Goal: Task Accomplishment & Management: Use online tool/utility

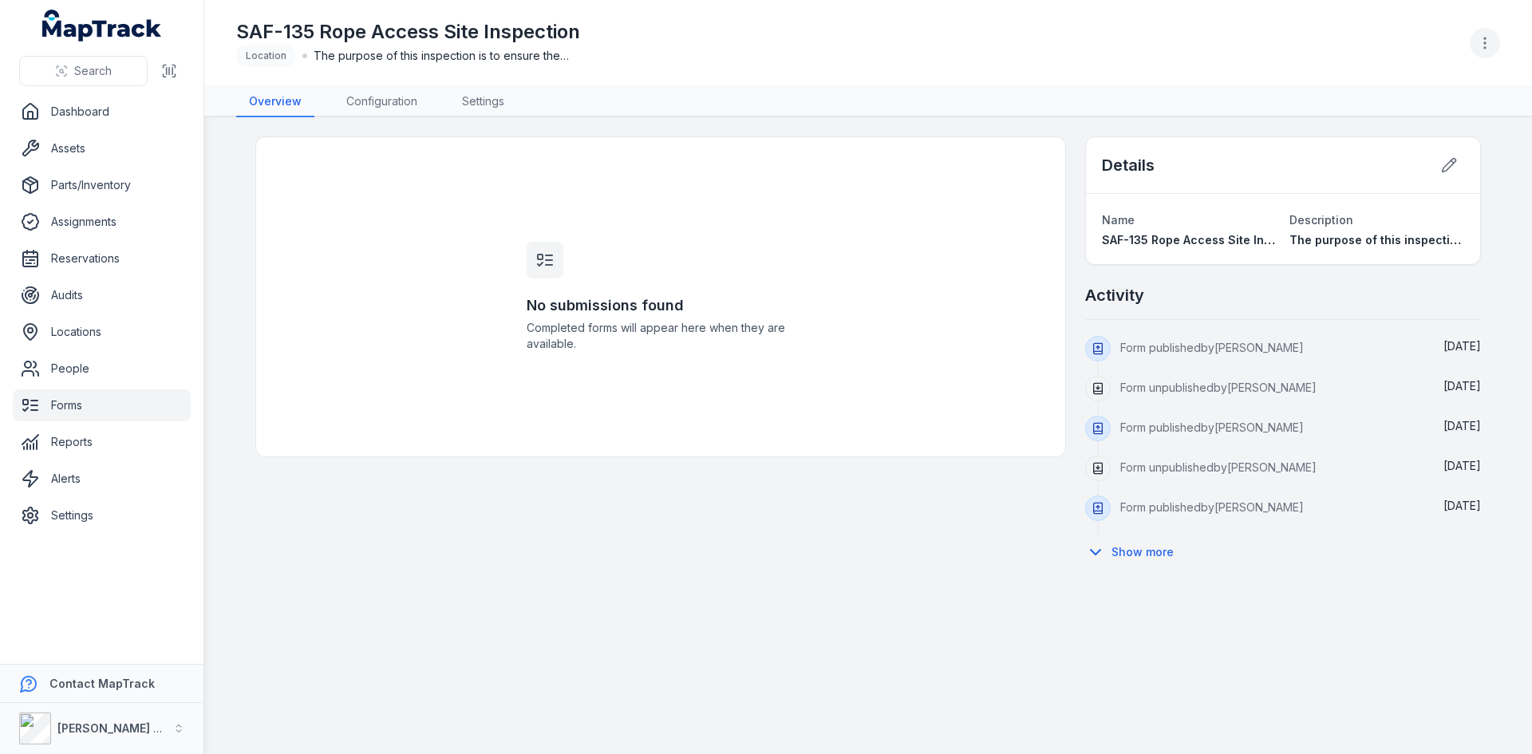
click at [1484, 50] on icon "button" at bounding box center [1485, 43] width 16 height 16
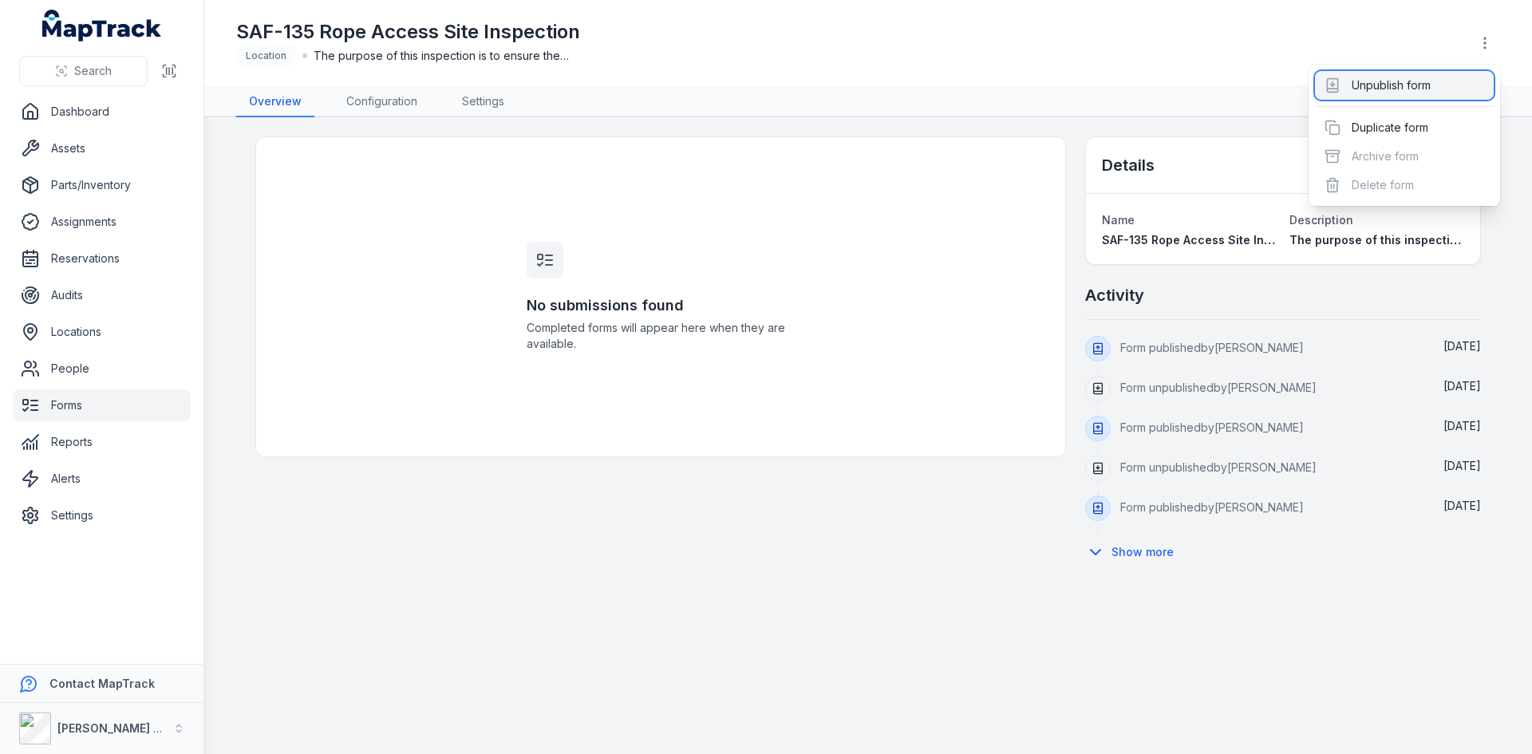
click at [1425, 81] on div "Unpublish form" at bounding box center [1404, 85] width 179 height 29
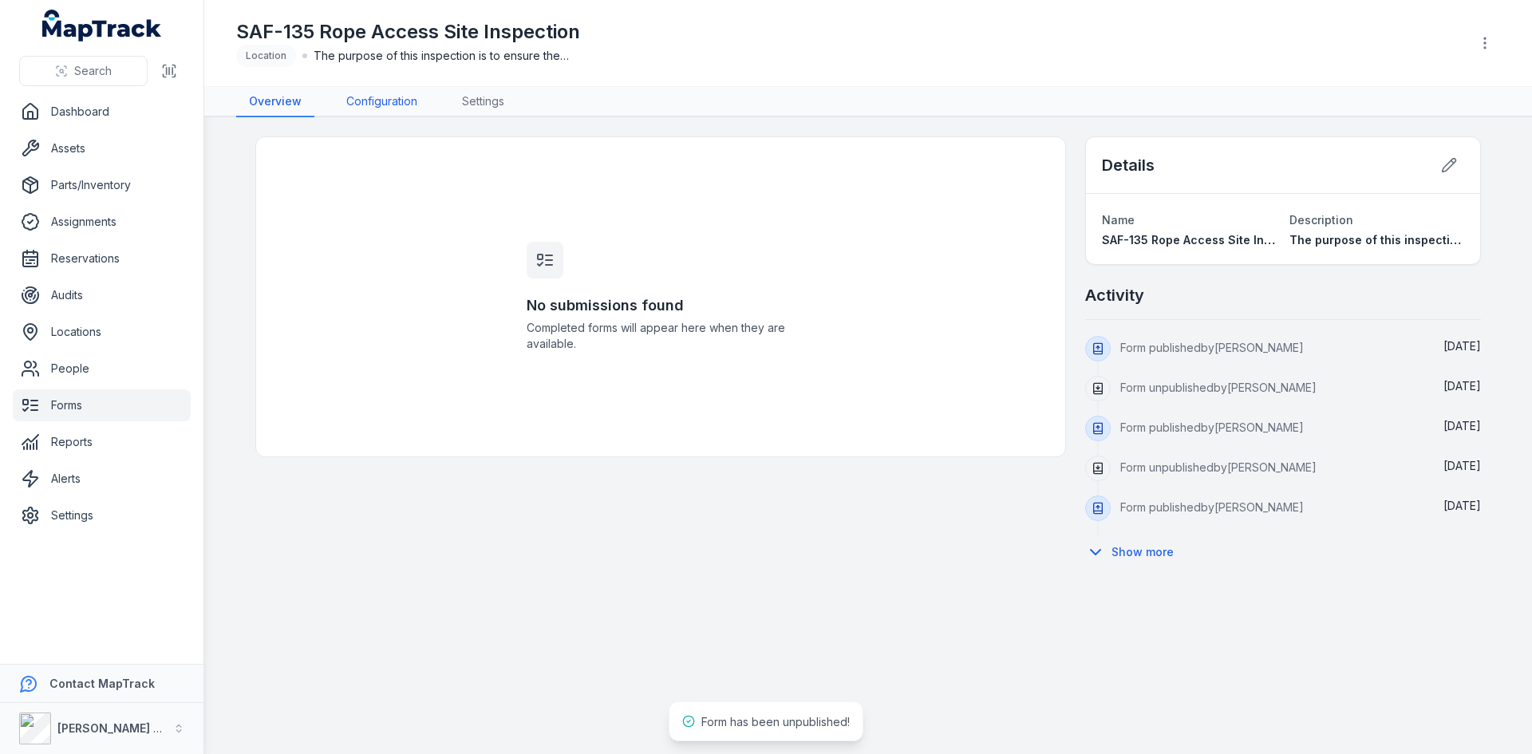
click at [356, 102] on link "Configuration" at bounding box center [382, 102] width 97 height 30
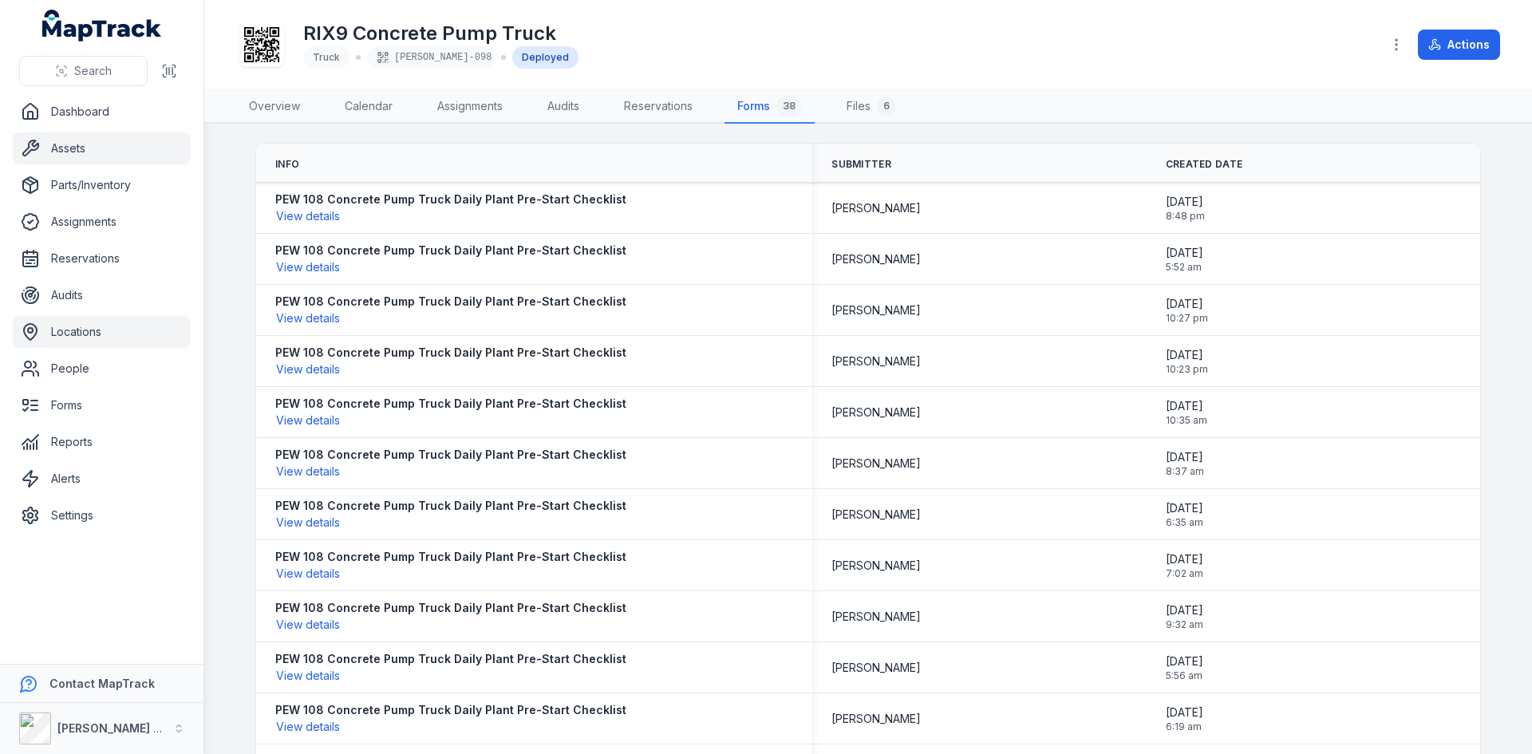
click at [93, 329] on link "Locations" at bounding box center [102, 332] width 178 height 32
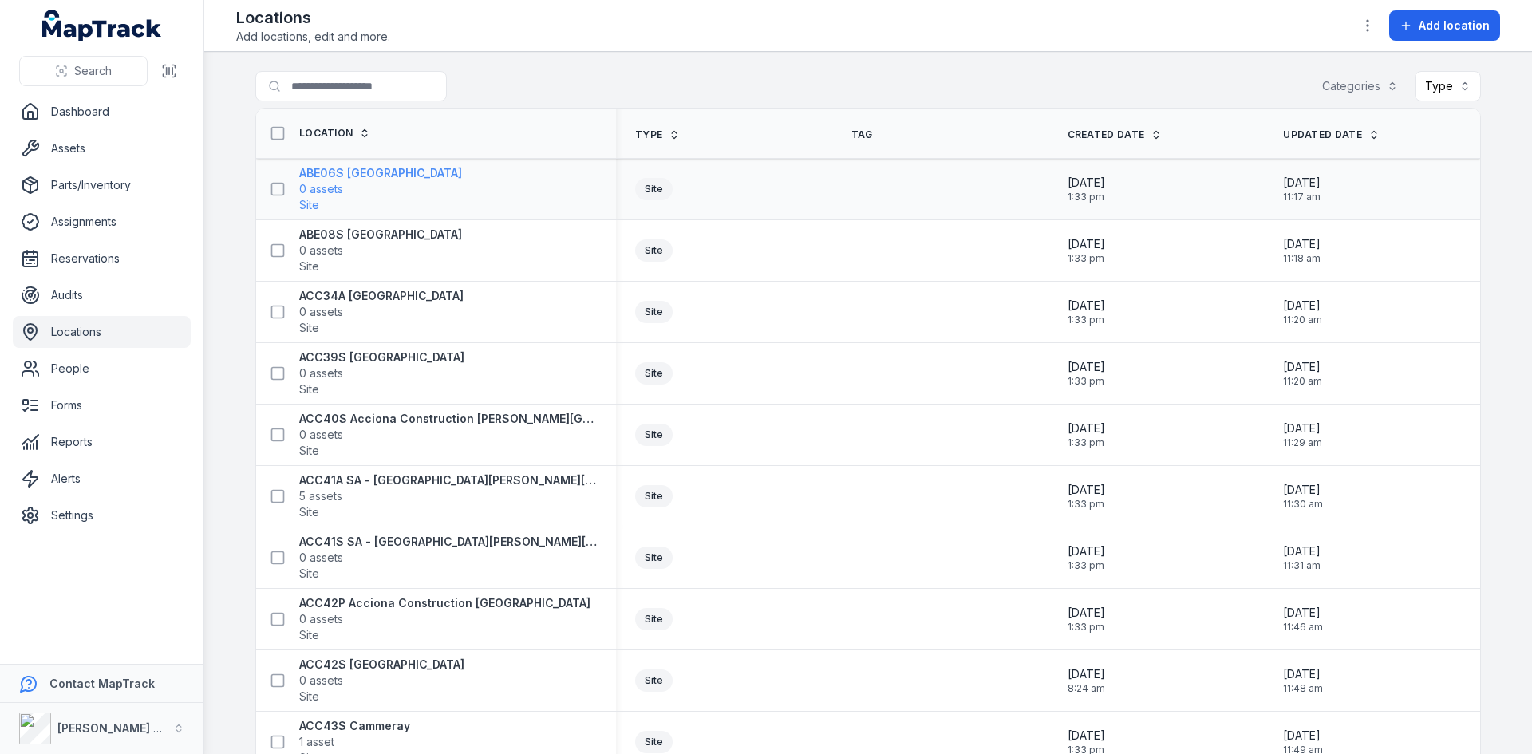
click at [350, 174] on strong "ABE06S [GEOGRAPHIC_DATA]" at bounding box center [380, 173] width 163 height 16
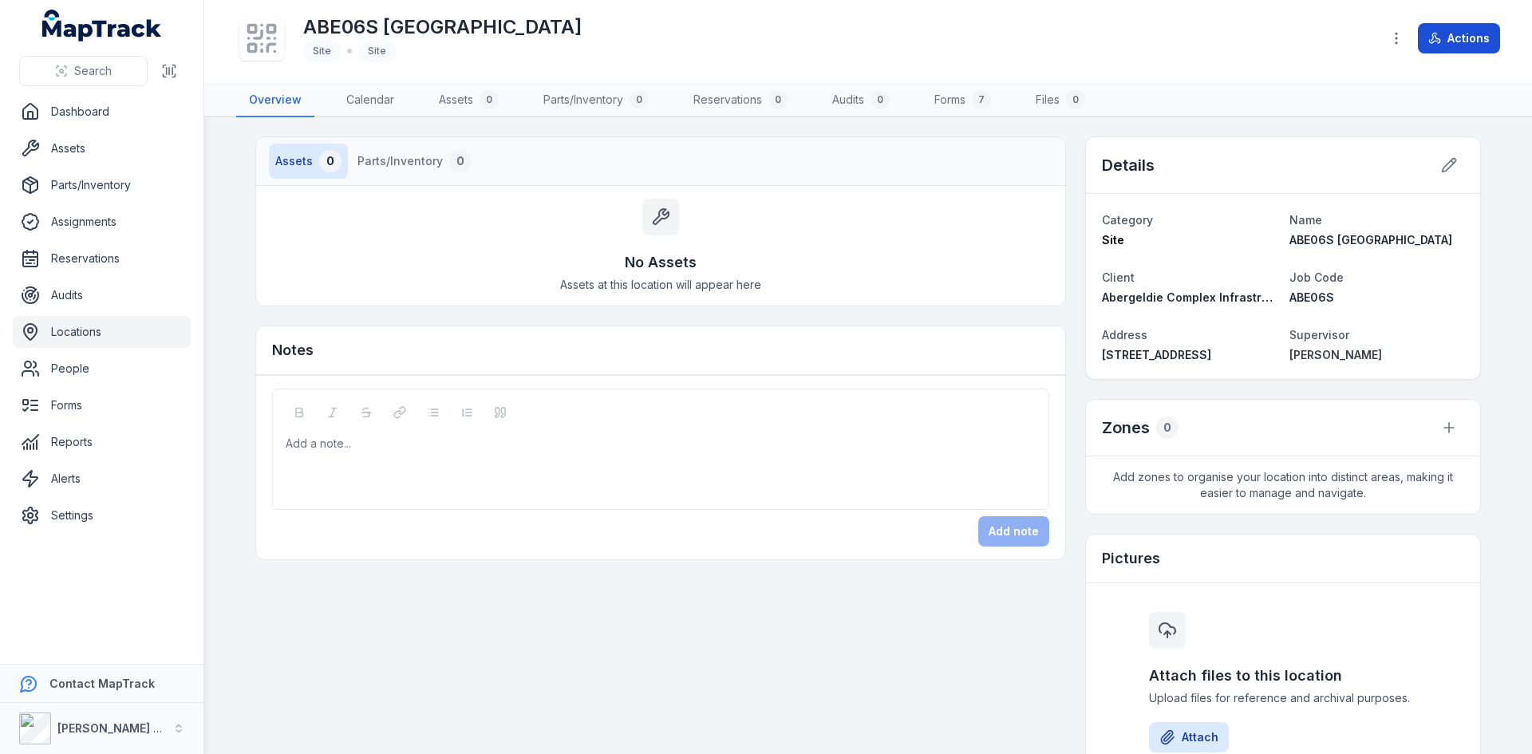
click at [1473, 42] on button "Actions" at bounding box center [1459, 38] width 82 height 30
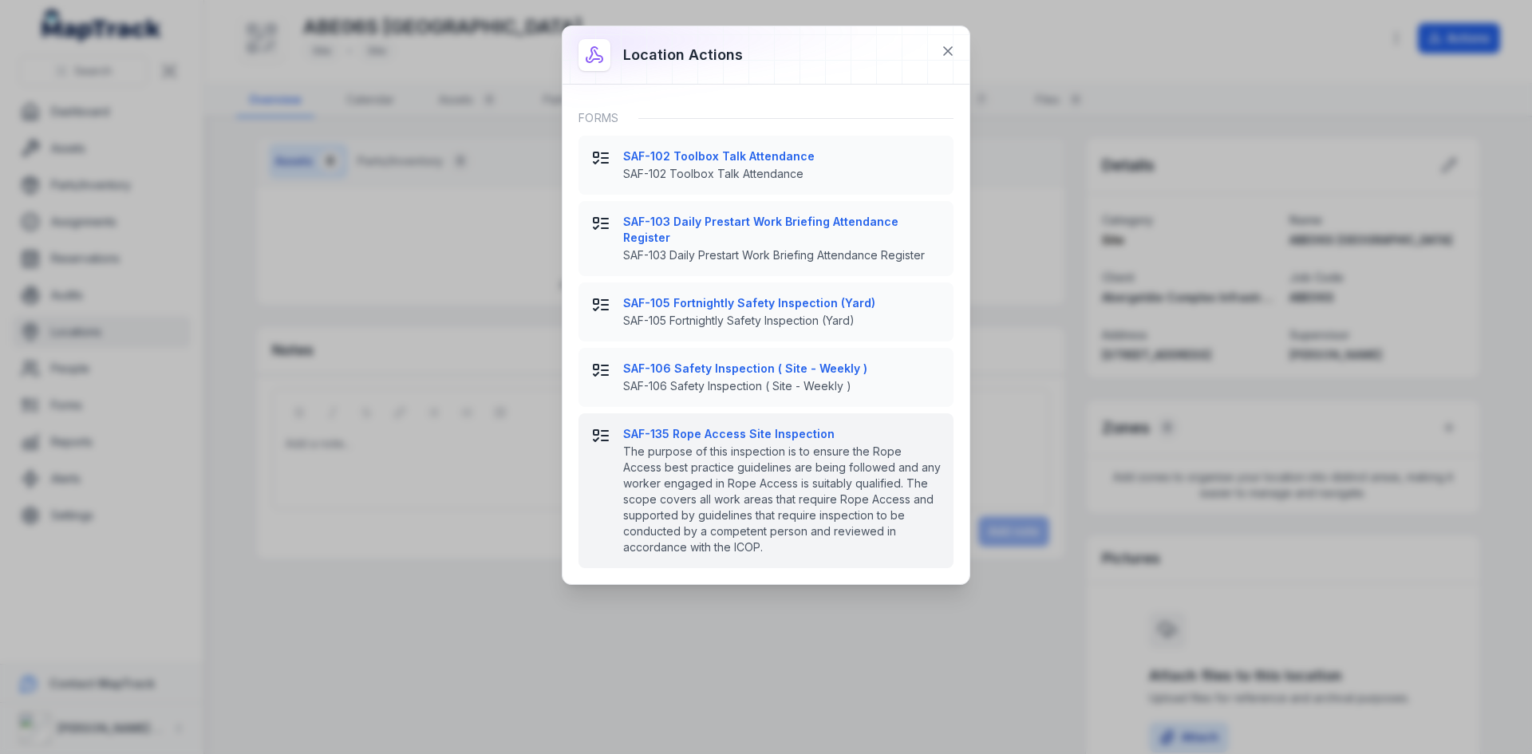
click at [712, 426] on strong "SAF-135 Rope Access Site Inspection" at bounding box center [782, 434] width 318 height 16
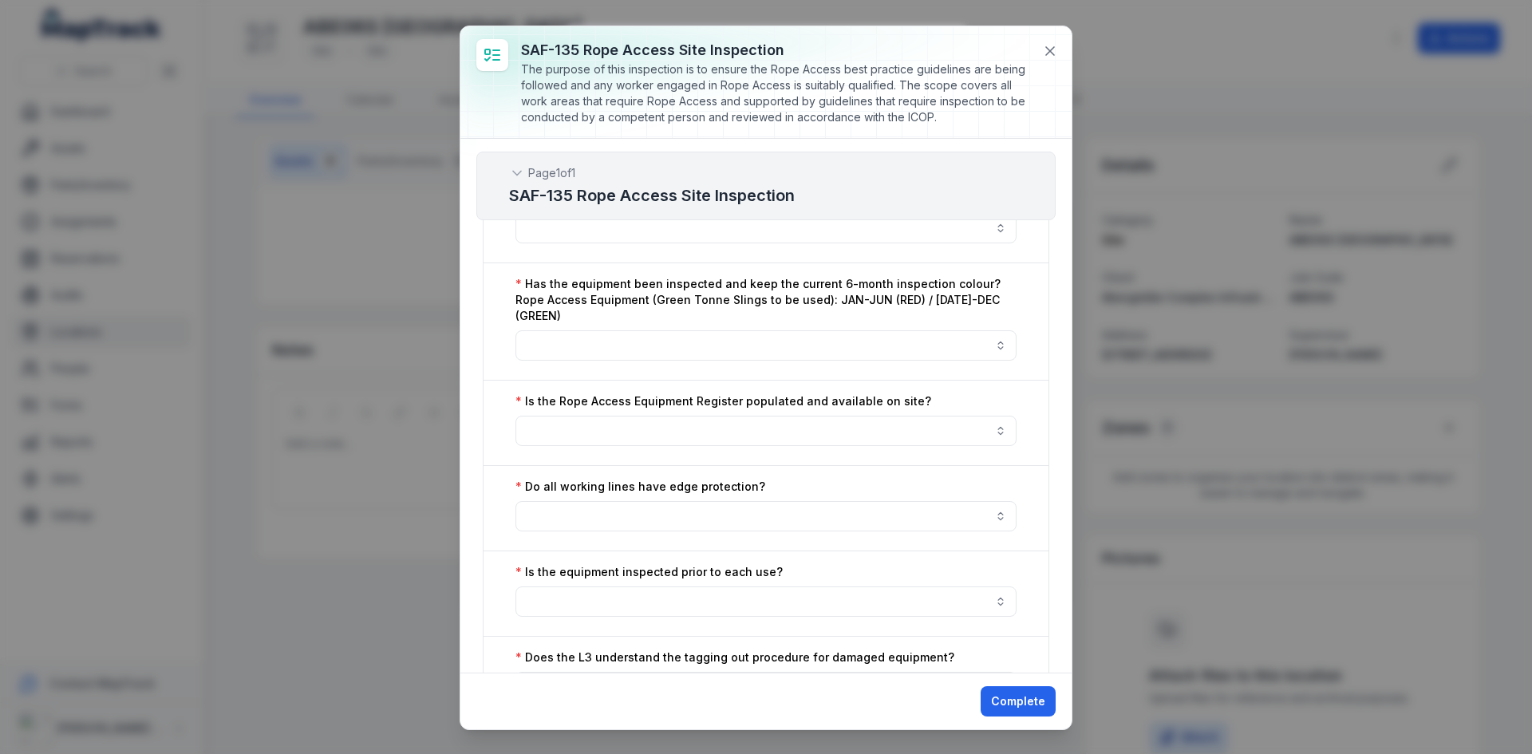
scroll to position [1676, 0]
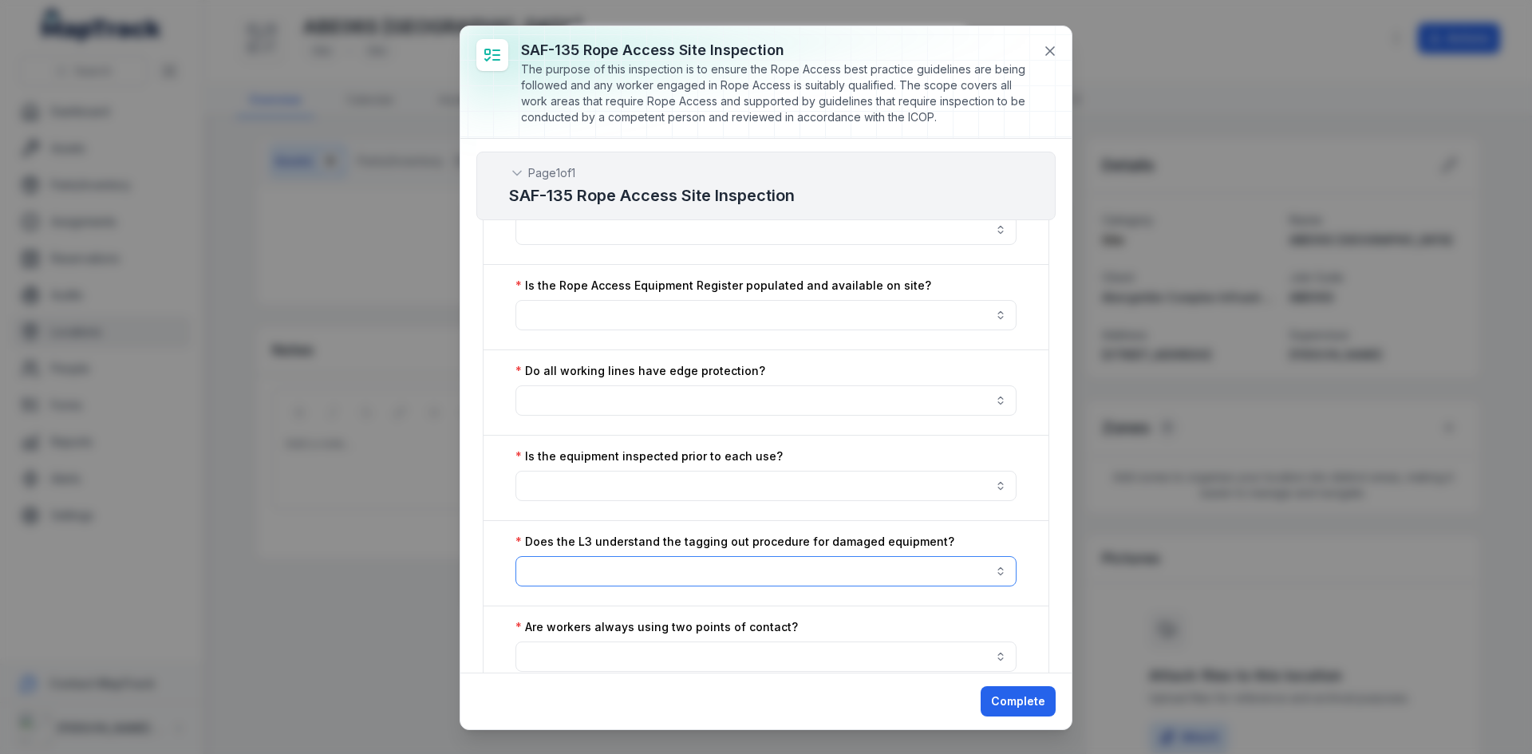
click at [666, 567] on button "button" at bounding box center [766, 571] width 501 height 30
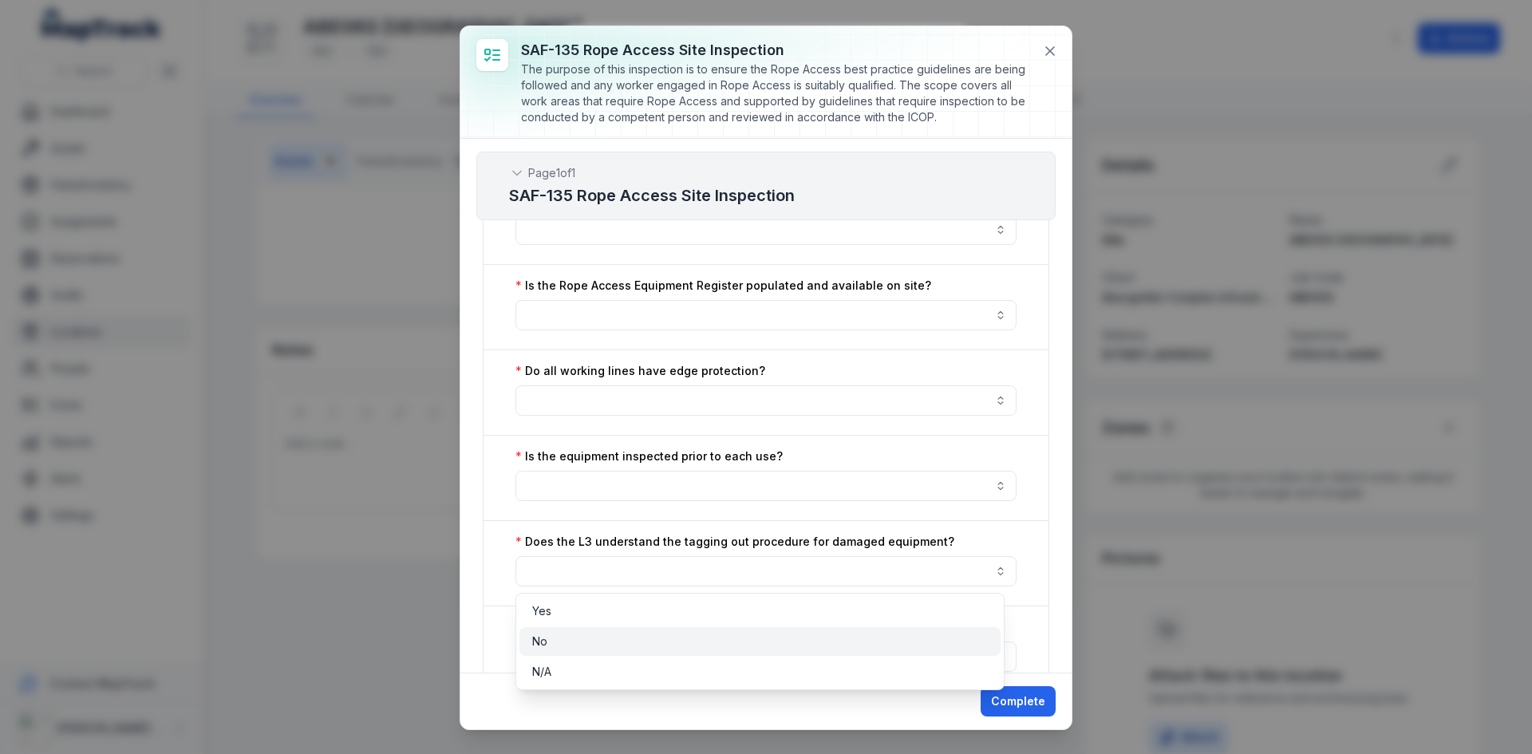
click at [613, 634] on div "No" at bounding box center [760, 642] width 456 height 16
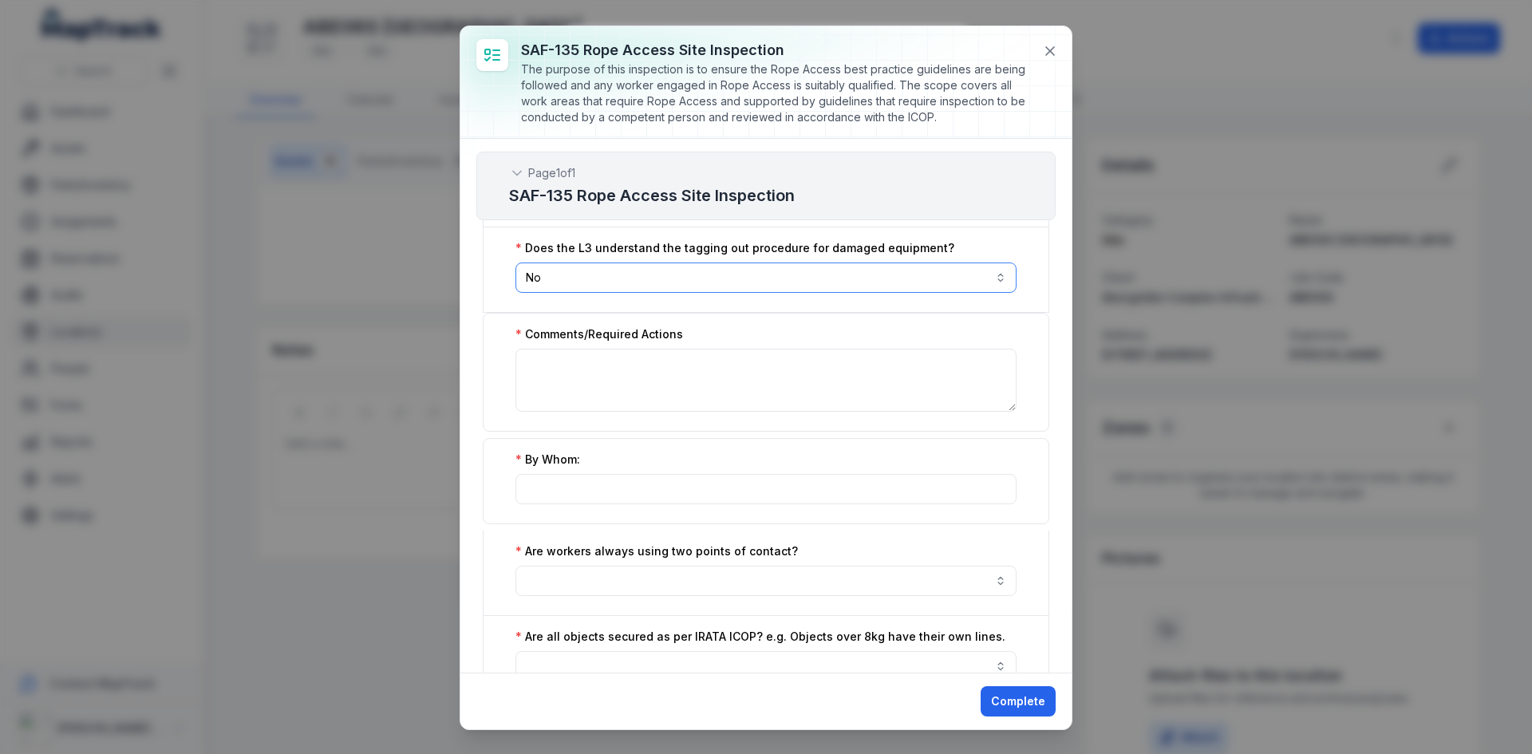
scroll to position [1995, 0]
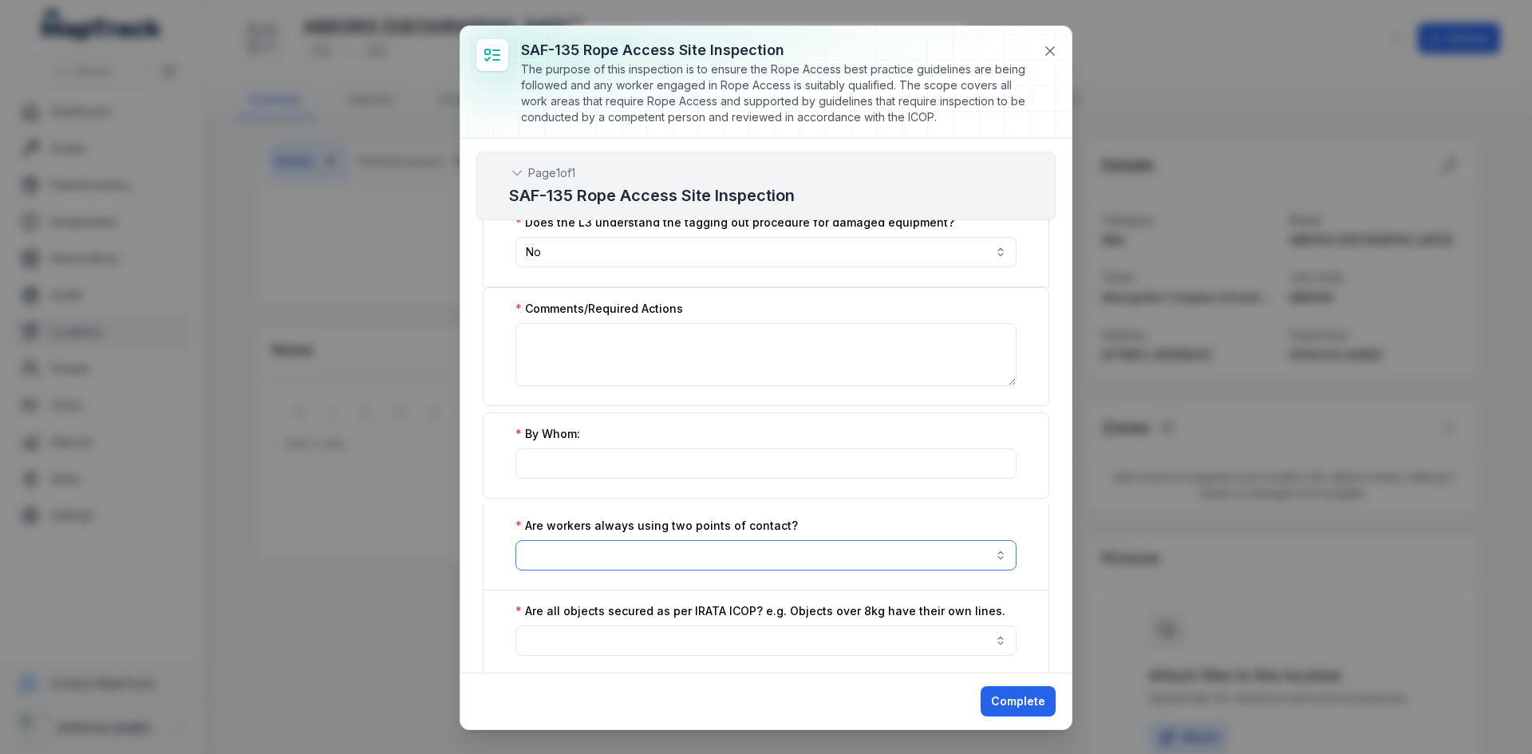
click at [645, 563] on button "button" at bounding box center [766, 555] width 501 height 30
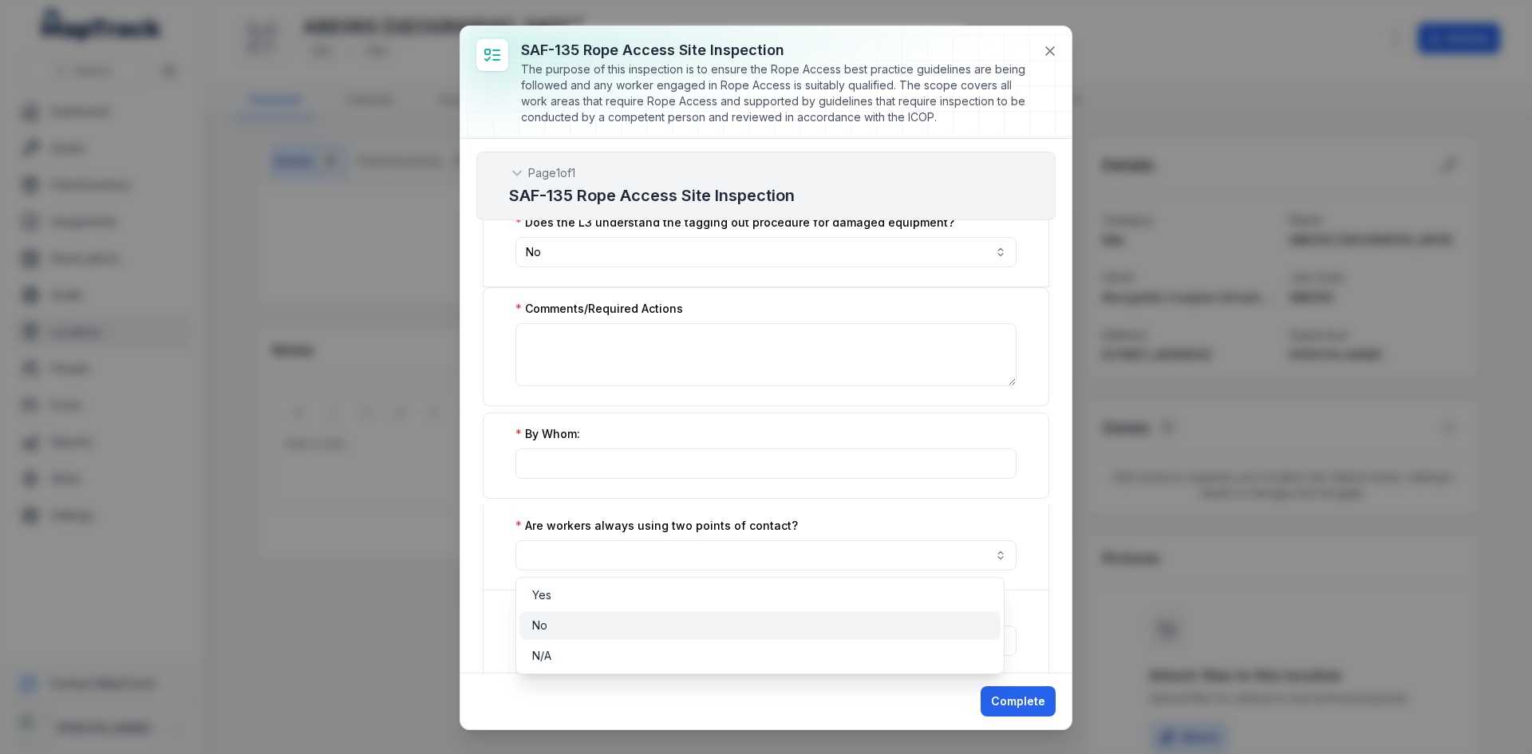
click at [599, 620] on div "No" at bounding box center [760, 626] width 456 height 16
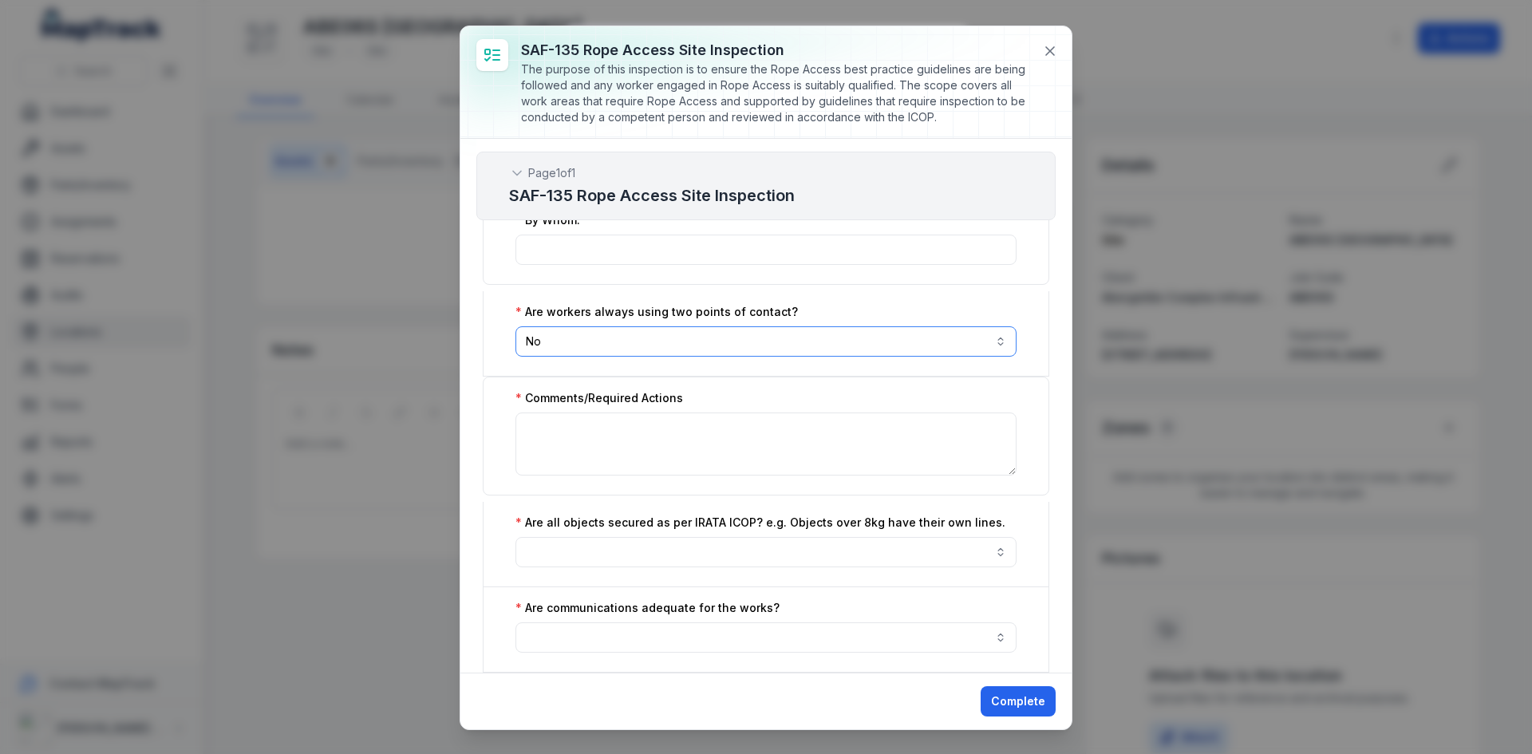
scroll to position [2235, 0]
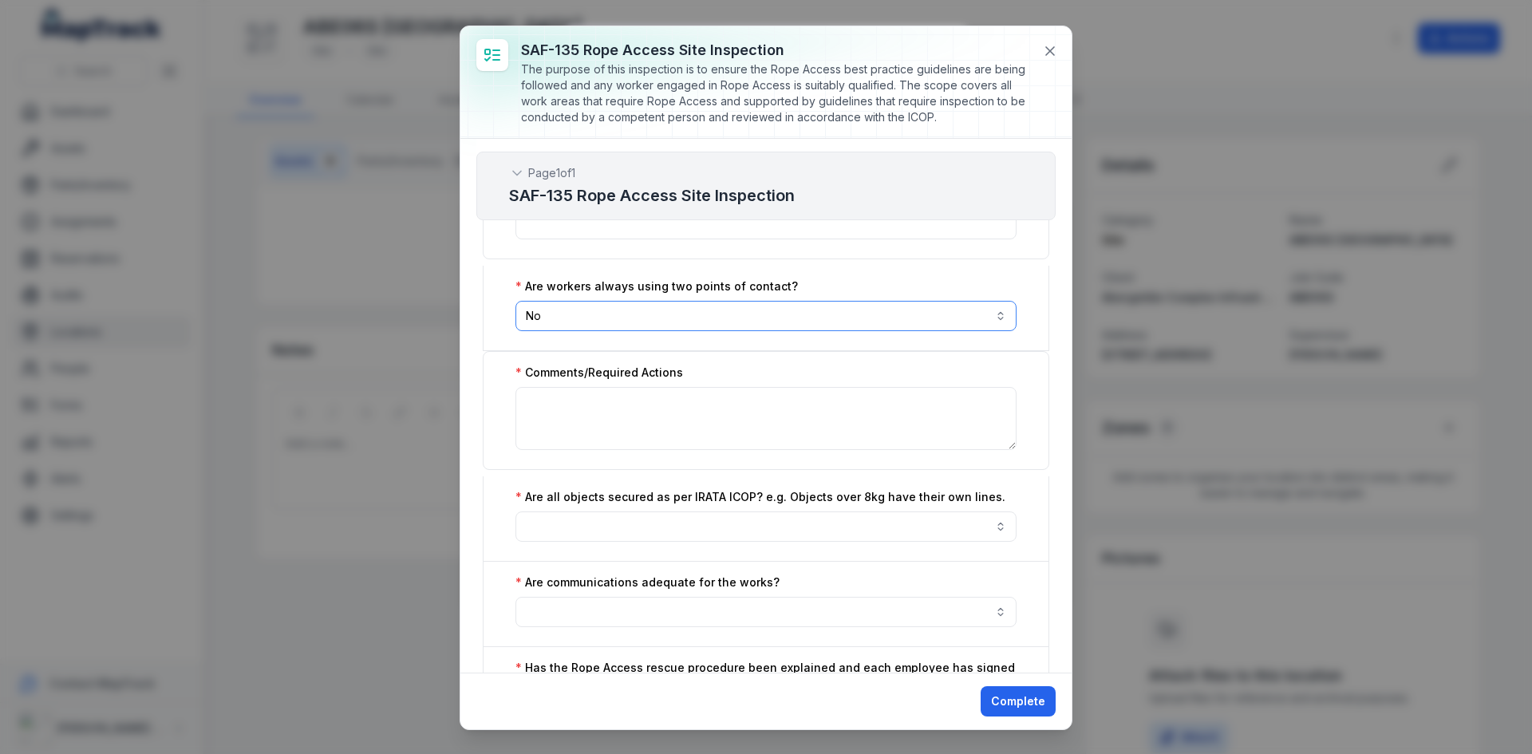
click at [696, 312] on button "No **" at bounding box center [766, 316] width 501 height 30
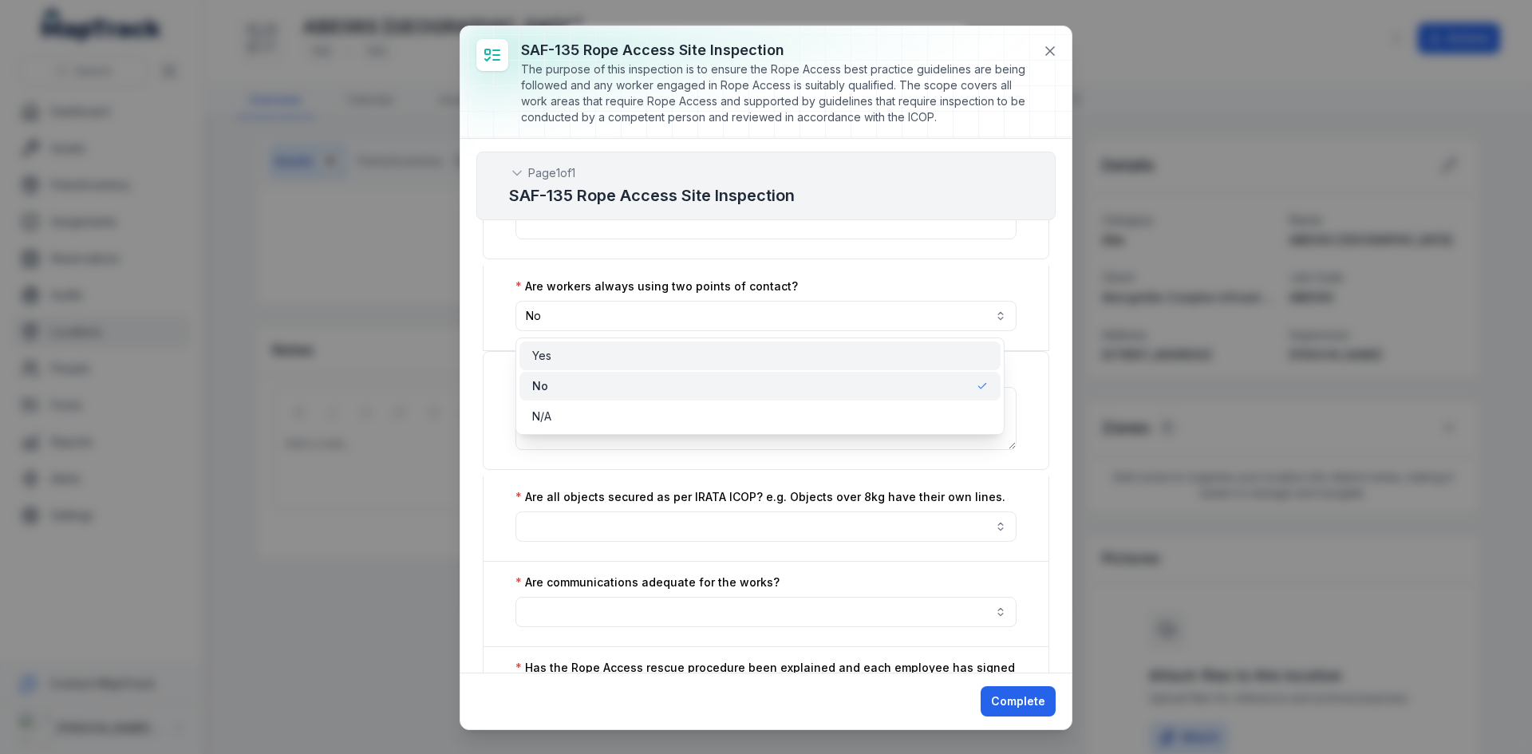
click at [603, 350] on div "Yes" at bounding box center [760, 356] width 456 height 16
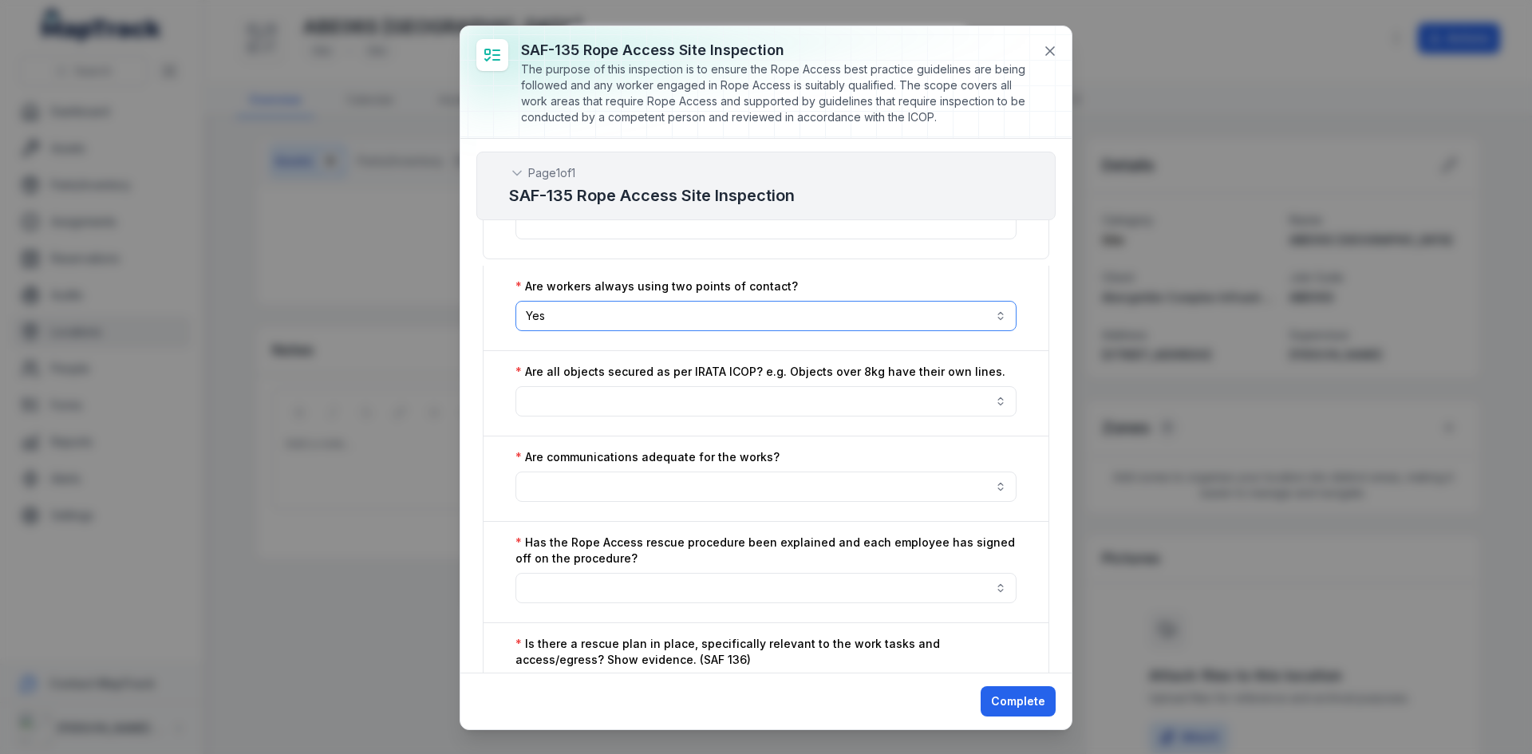
click at [611, 314] on button "Yes ***" at bounding box center [766, 316] width 501 height 30
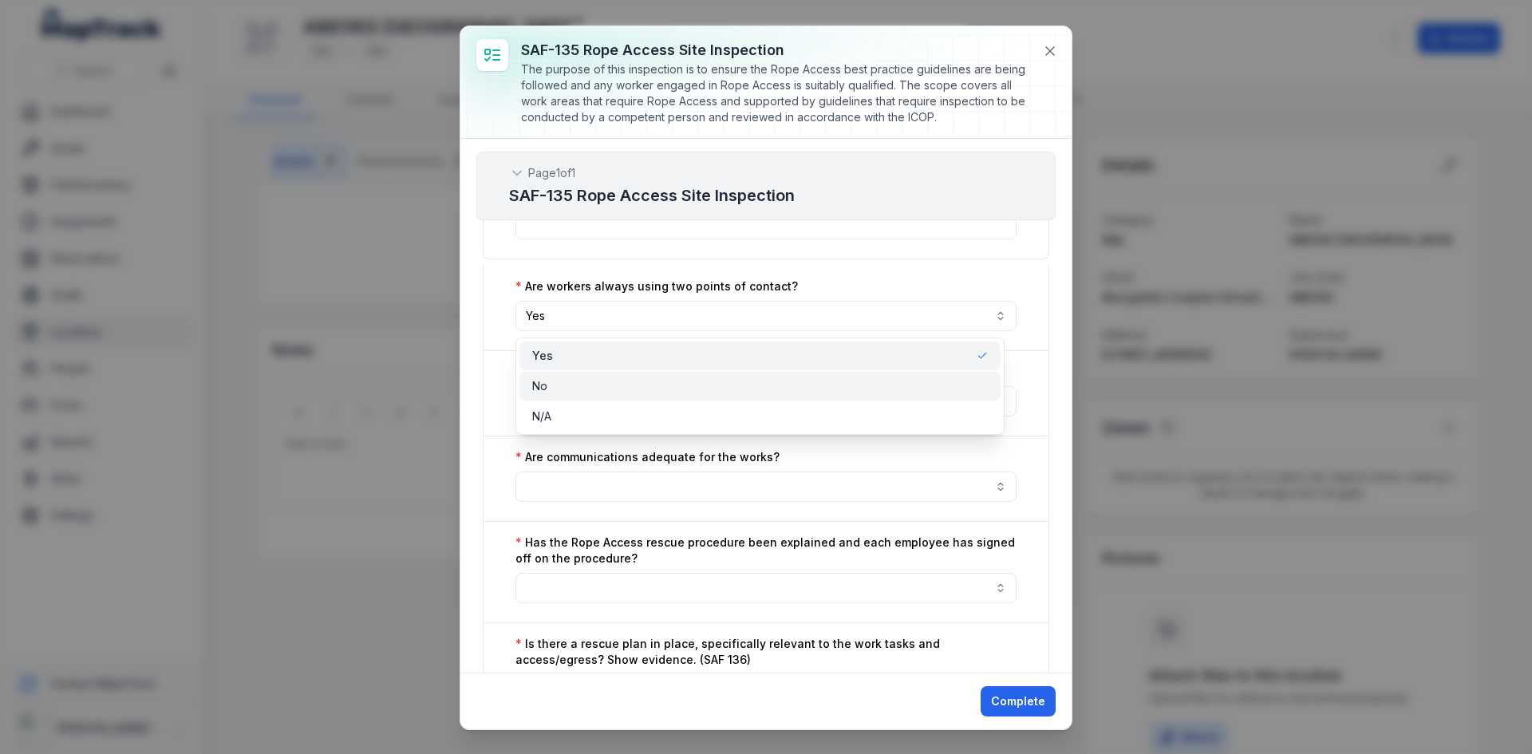
click at [557, 381] on div "No" at bounding box center [760, 386] width 456 height 16
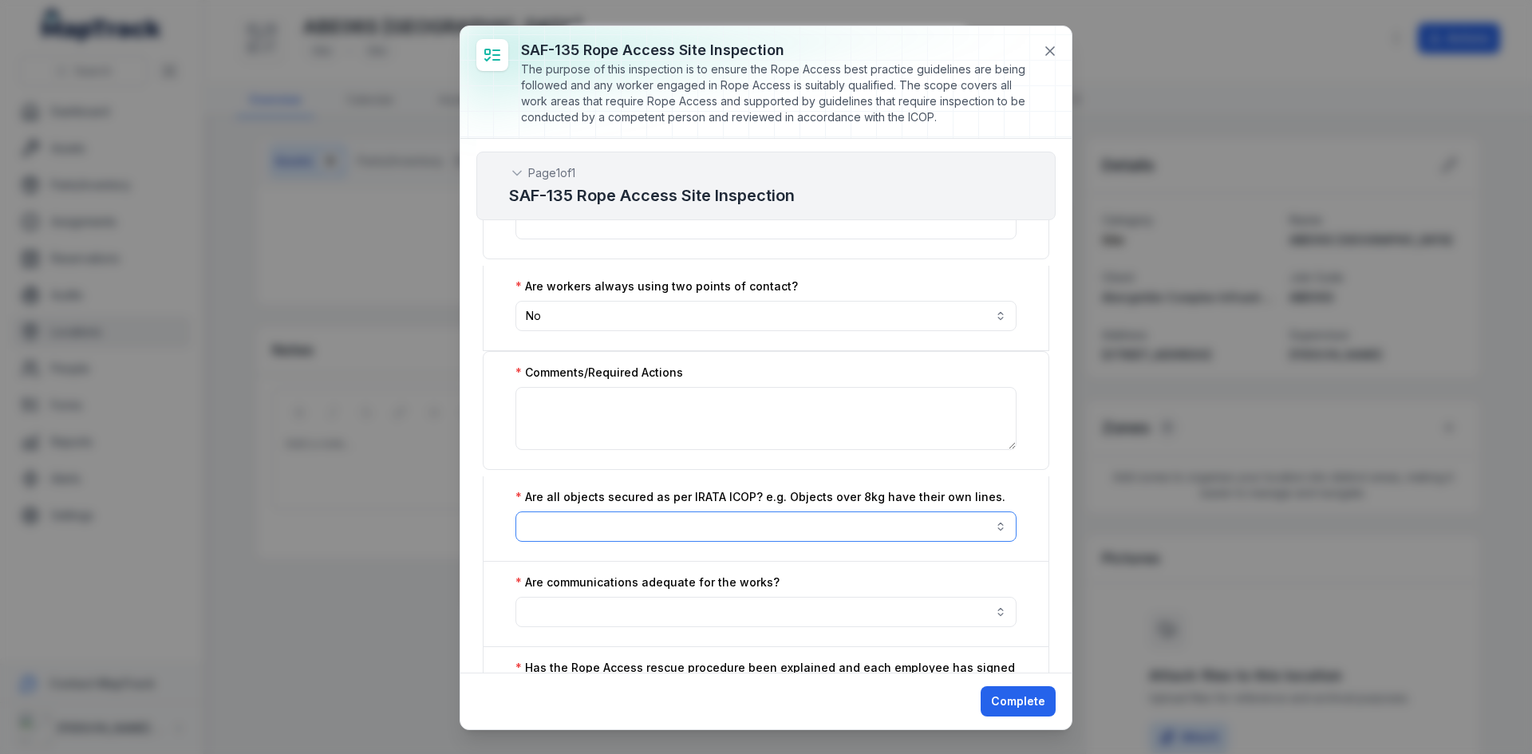
click at [592, 528] on button "button" at bounding box center [766, 527] width 501 height 30
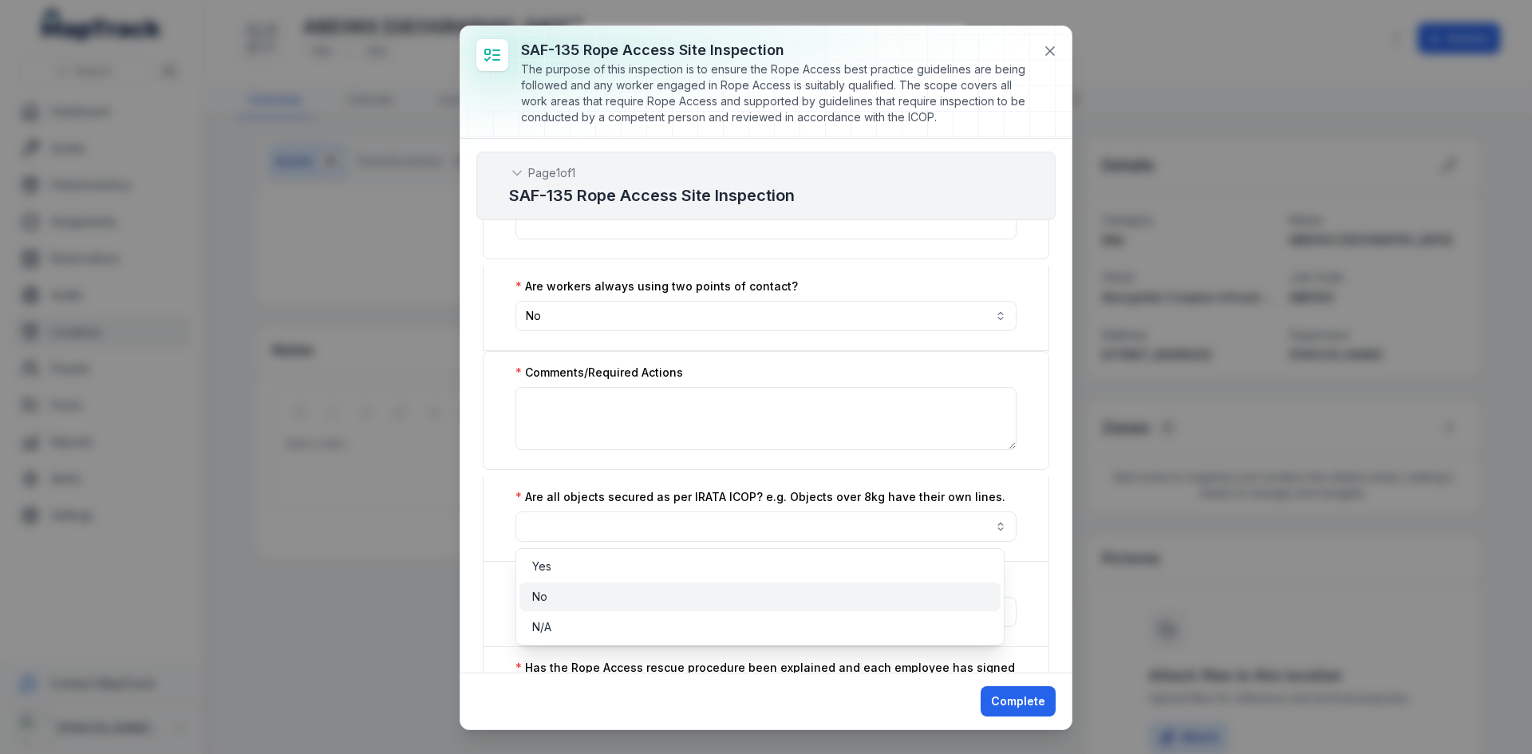
click at [575, 604] on div "No" at bounding box center [760, 597] width 456 height 16
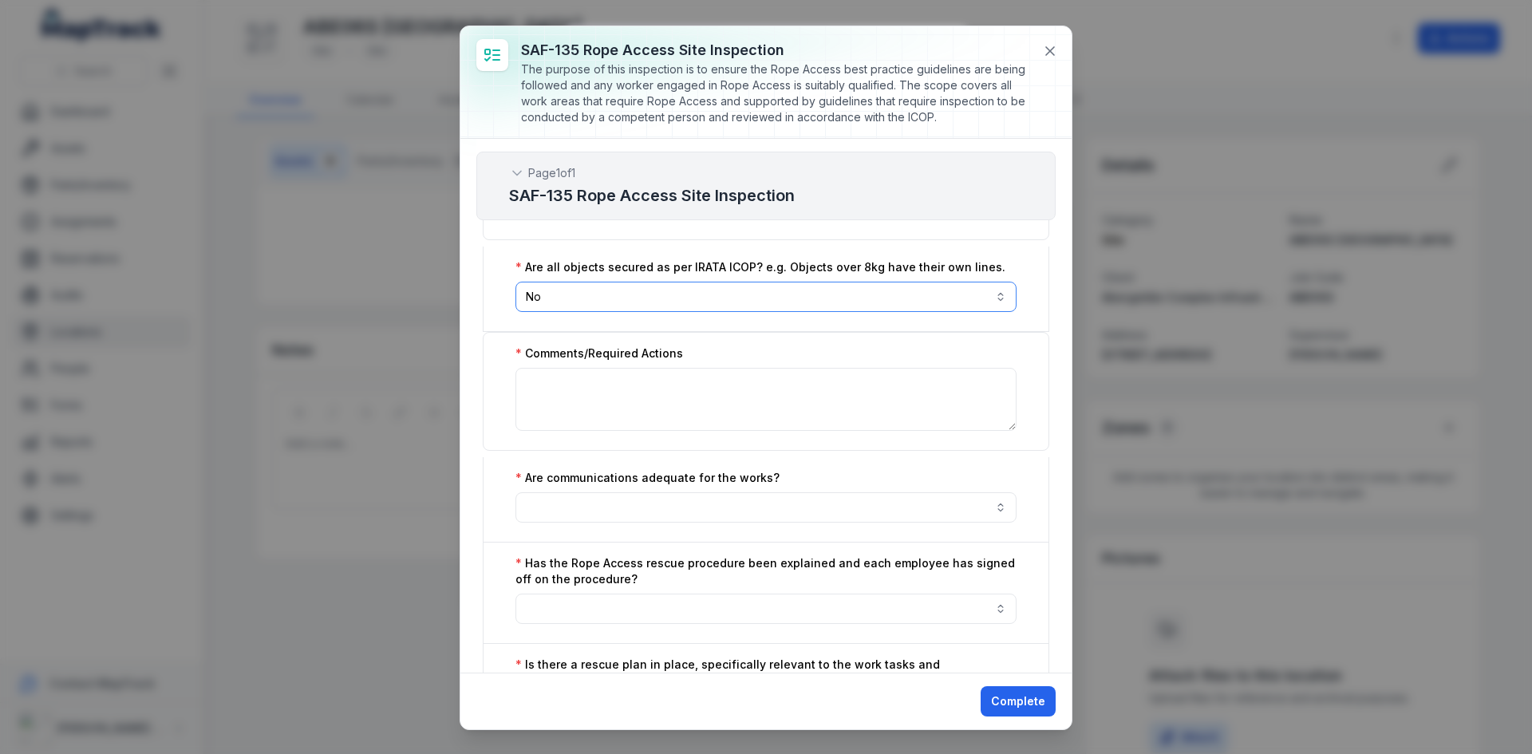
scroll to position [2474, 0]
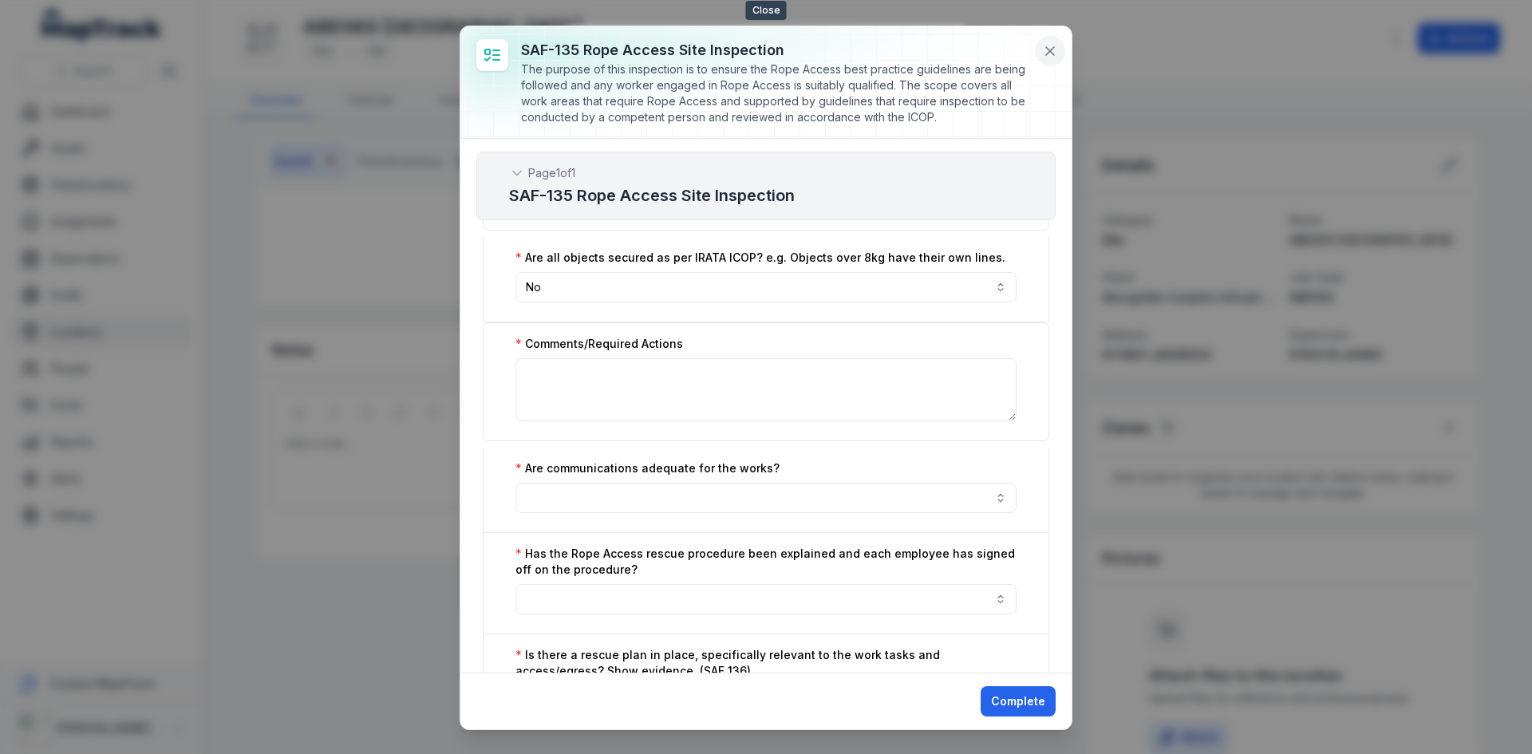
click at [1041, 52] on button at bounding box center [1050, 51] width 30 height 30
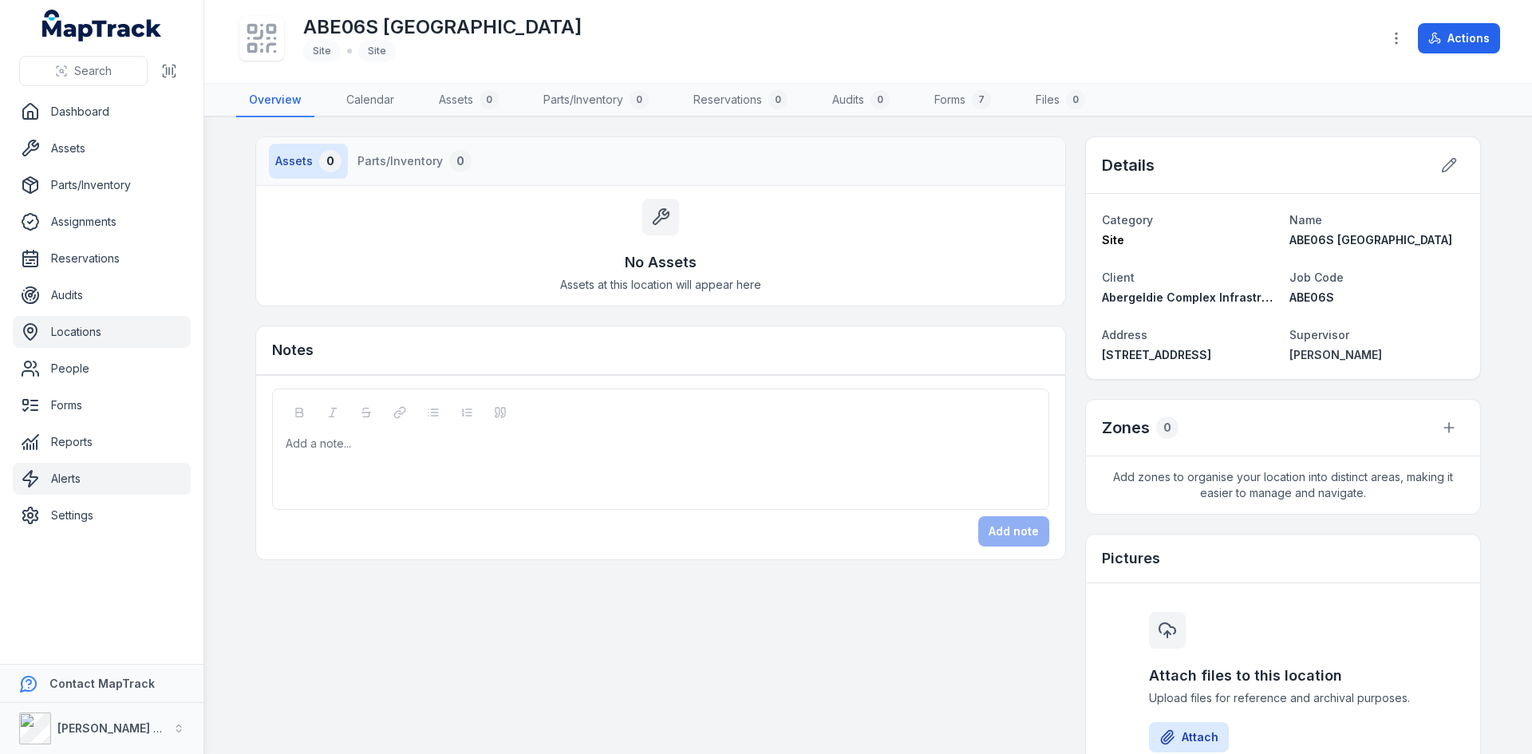
click at [45, 476] on link "Alerts" at bounding box center [102, 479] width 178 height 32
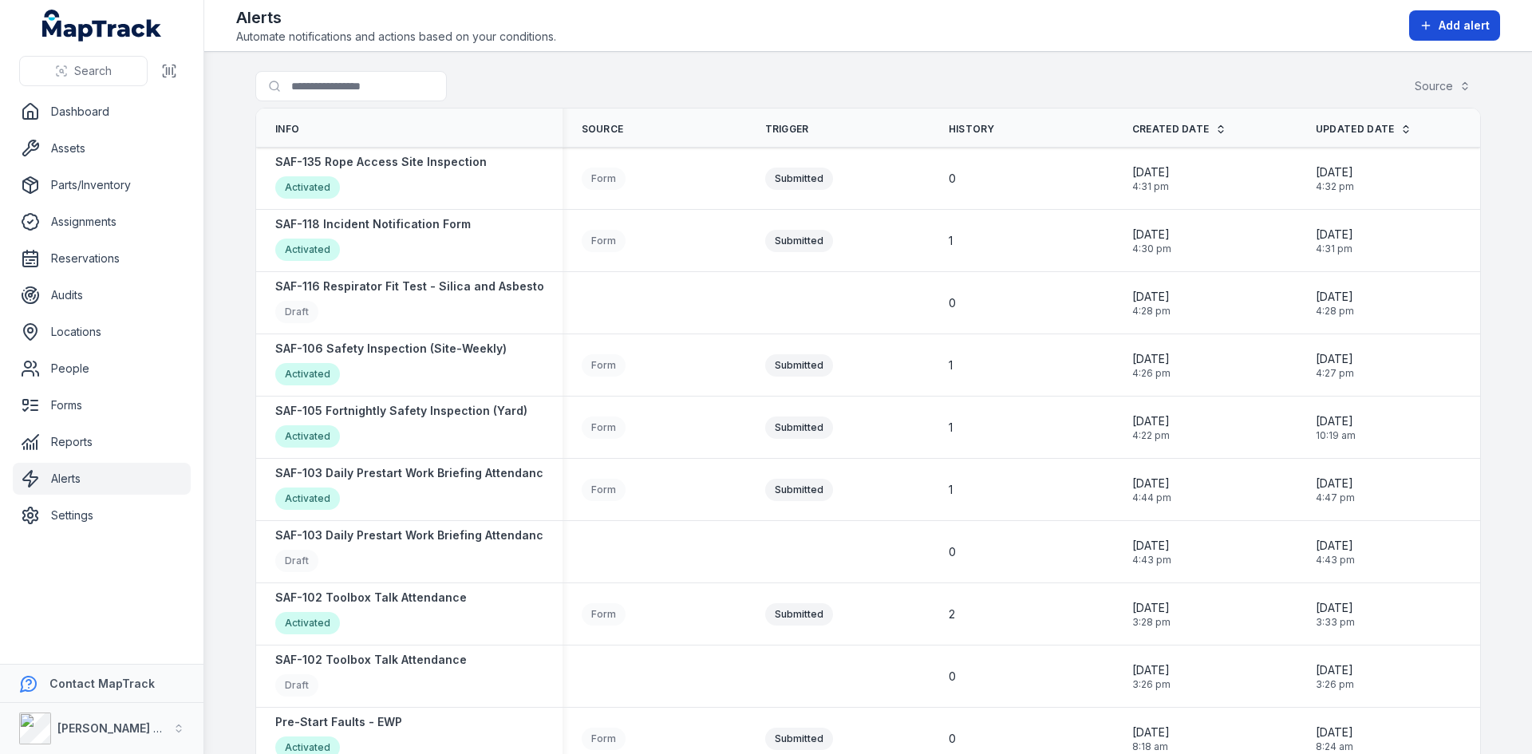
click at [1447, 16] on button "Add alert" at bounding box center [1454, 25] width 91 height 30
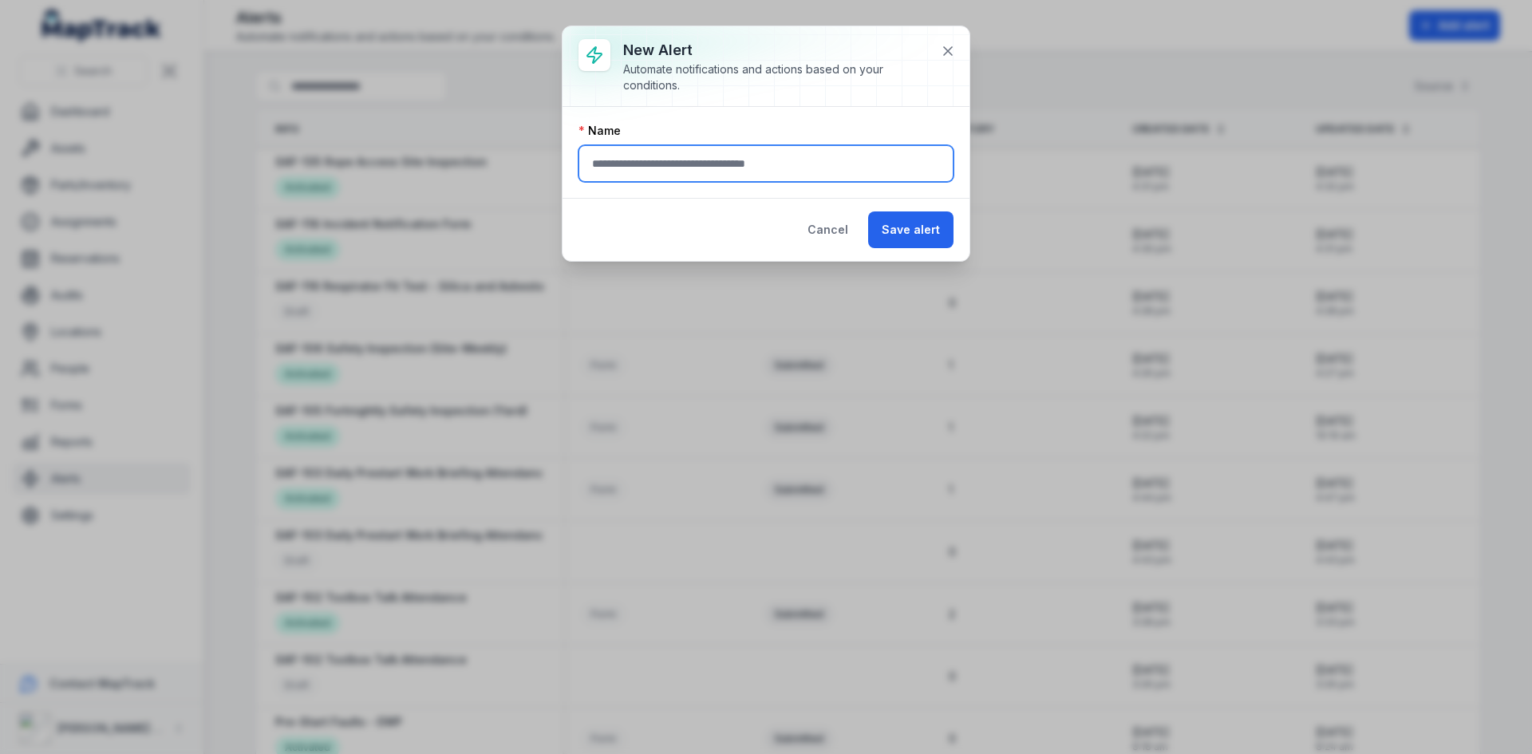
click at [641, 164] on input "text" at bounding box center [766, 163] width 375 height 37
type input "**********"
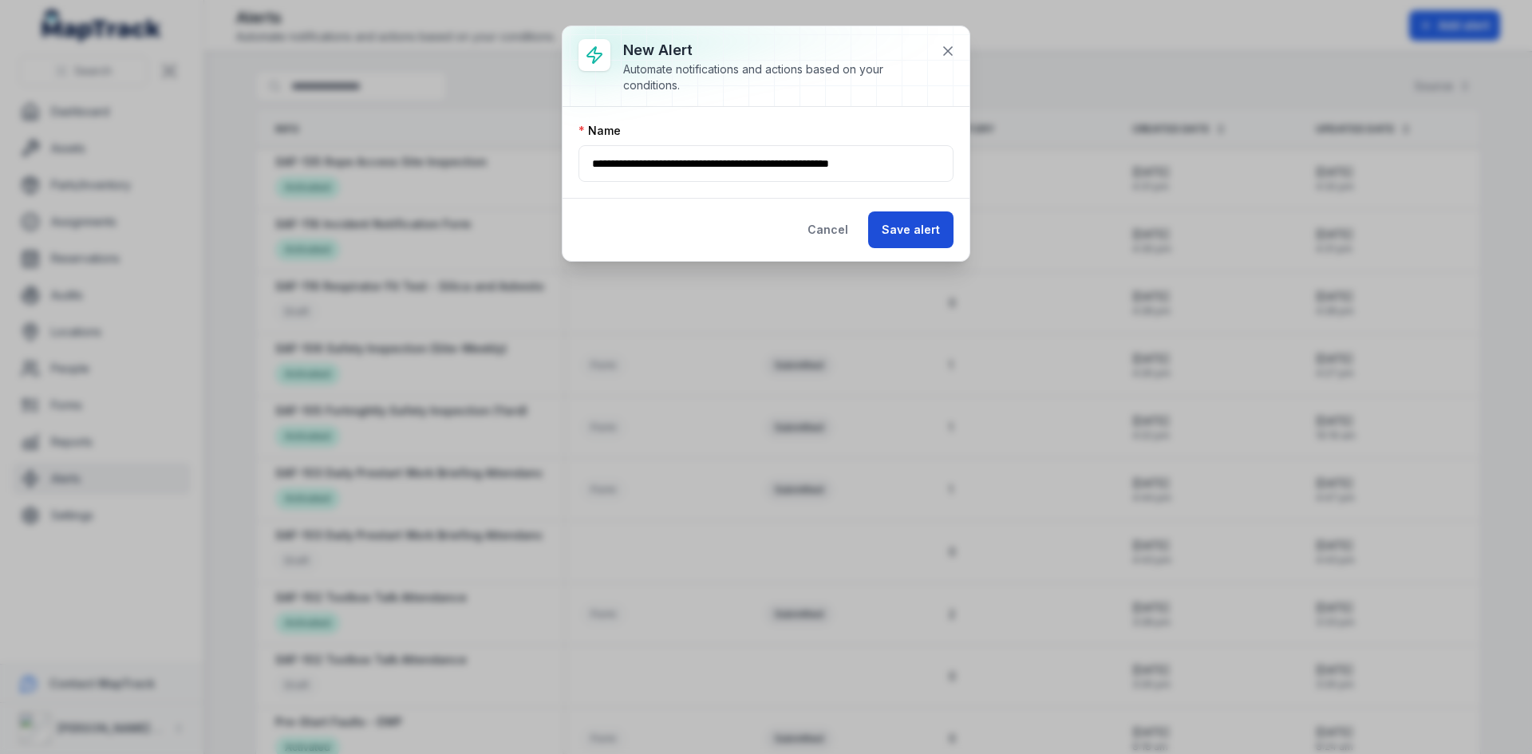
click at [911, 237] on button "Save alert" at bounding box center [910, 229] width 85 height 37
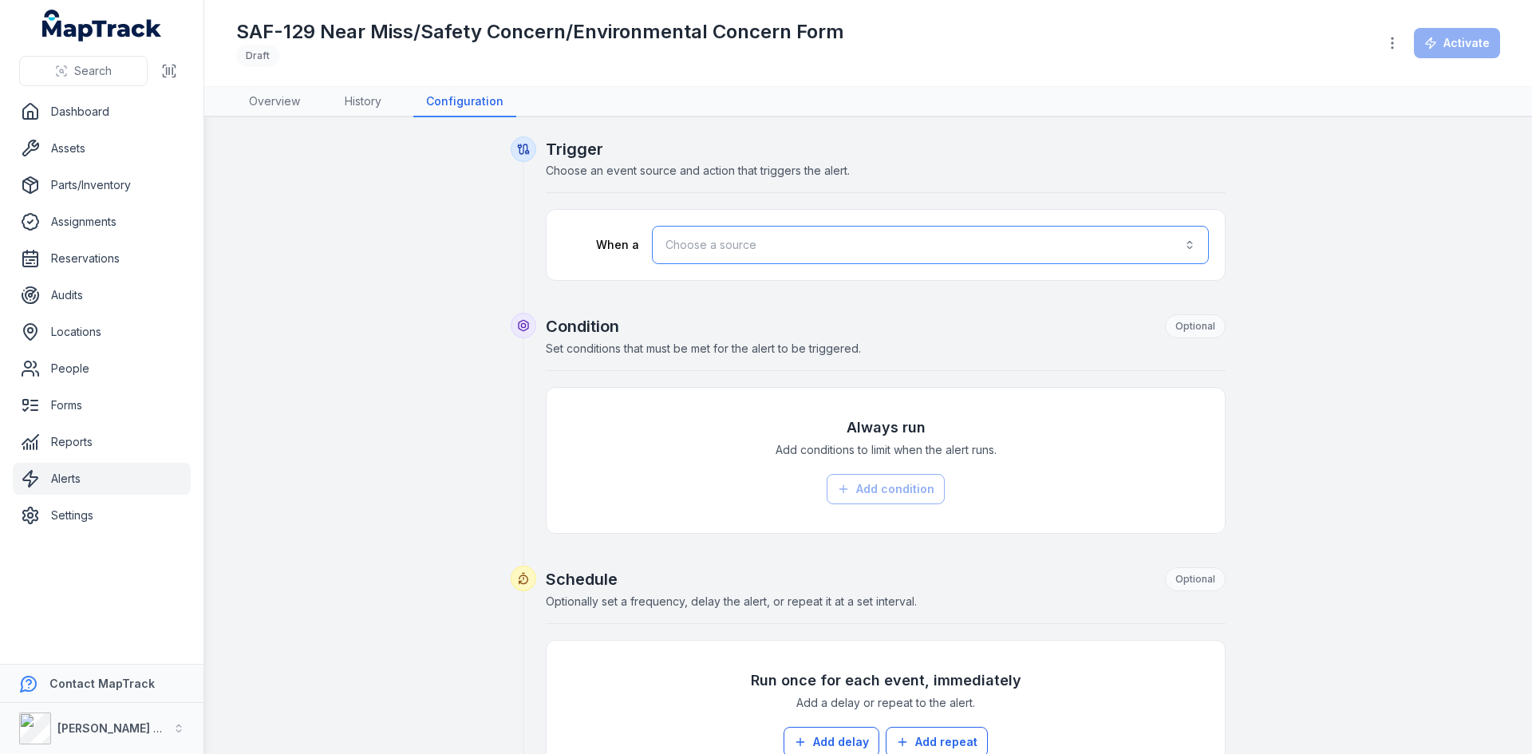
click at [717, 248] on button "Choose a source" at bounding box center [930, 245] width 557 height 38
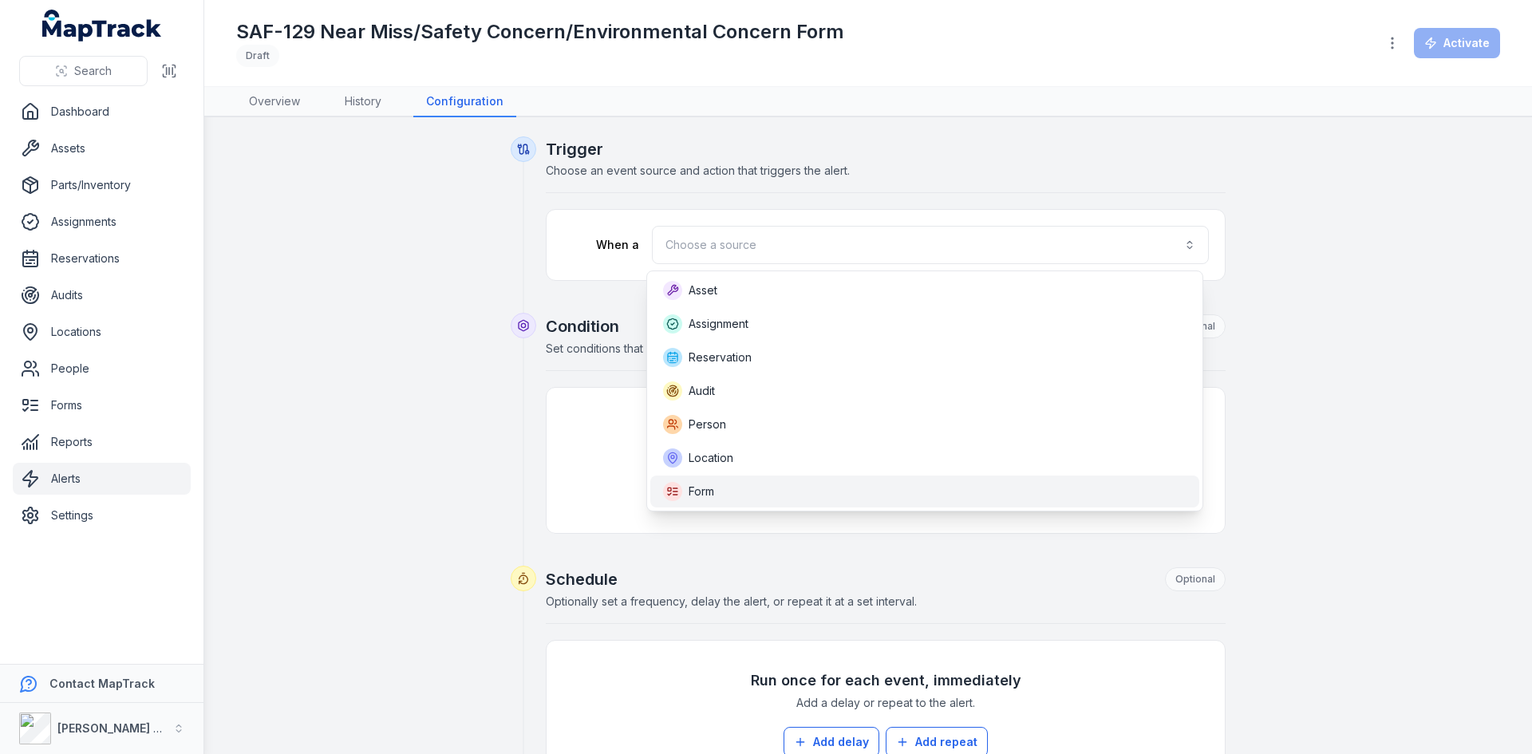
click at [711, 486] on span "Form" at bounding box center [702, 492] width 26 height 16
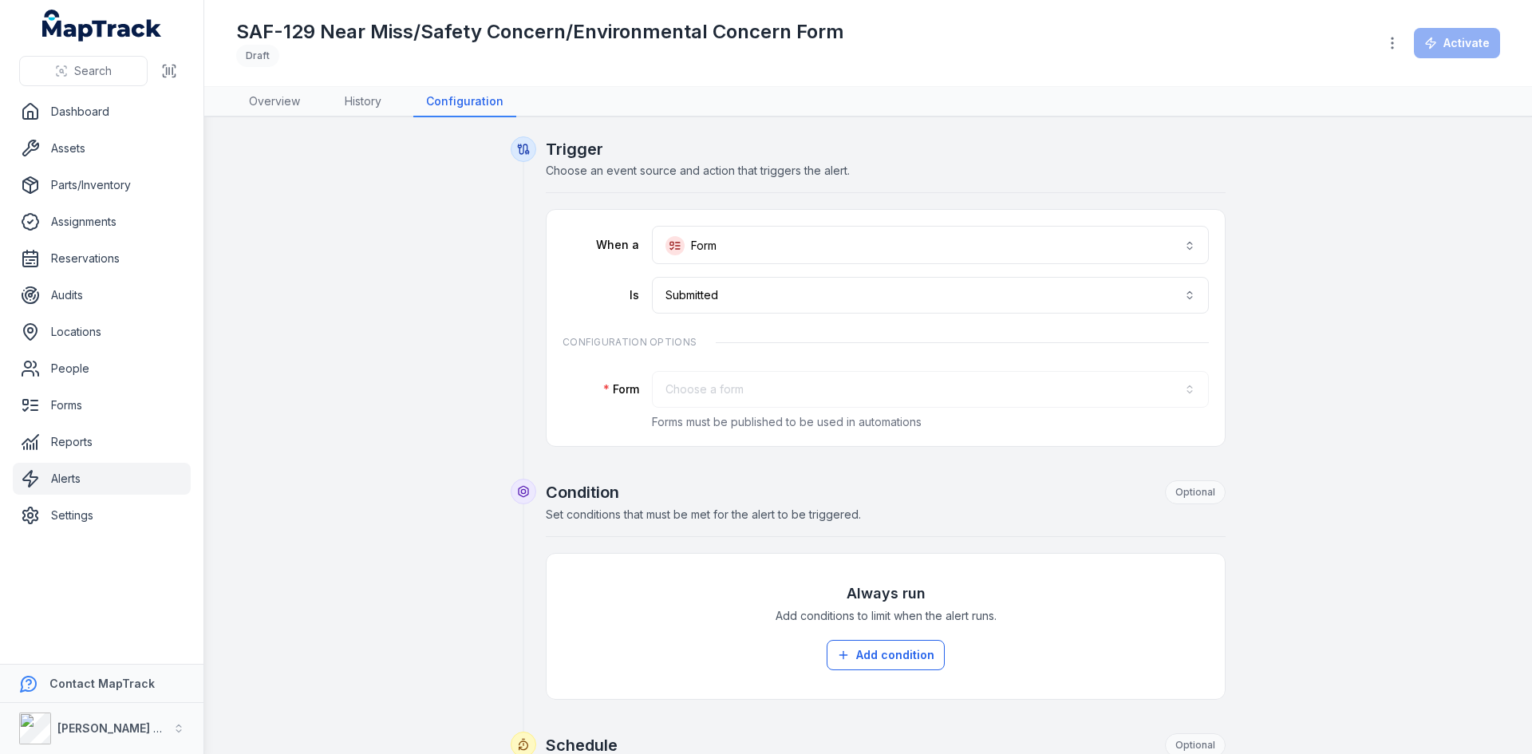
click at [727, 383] on div "Choose a form" at bounding box center [930, 389] width 557 height 37
click at [721, 389] on button "Choose a form" at bounding box center [930, 389] width 557 height 37
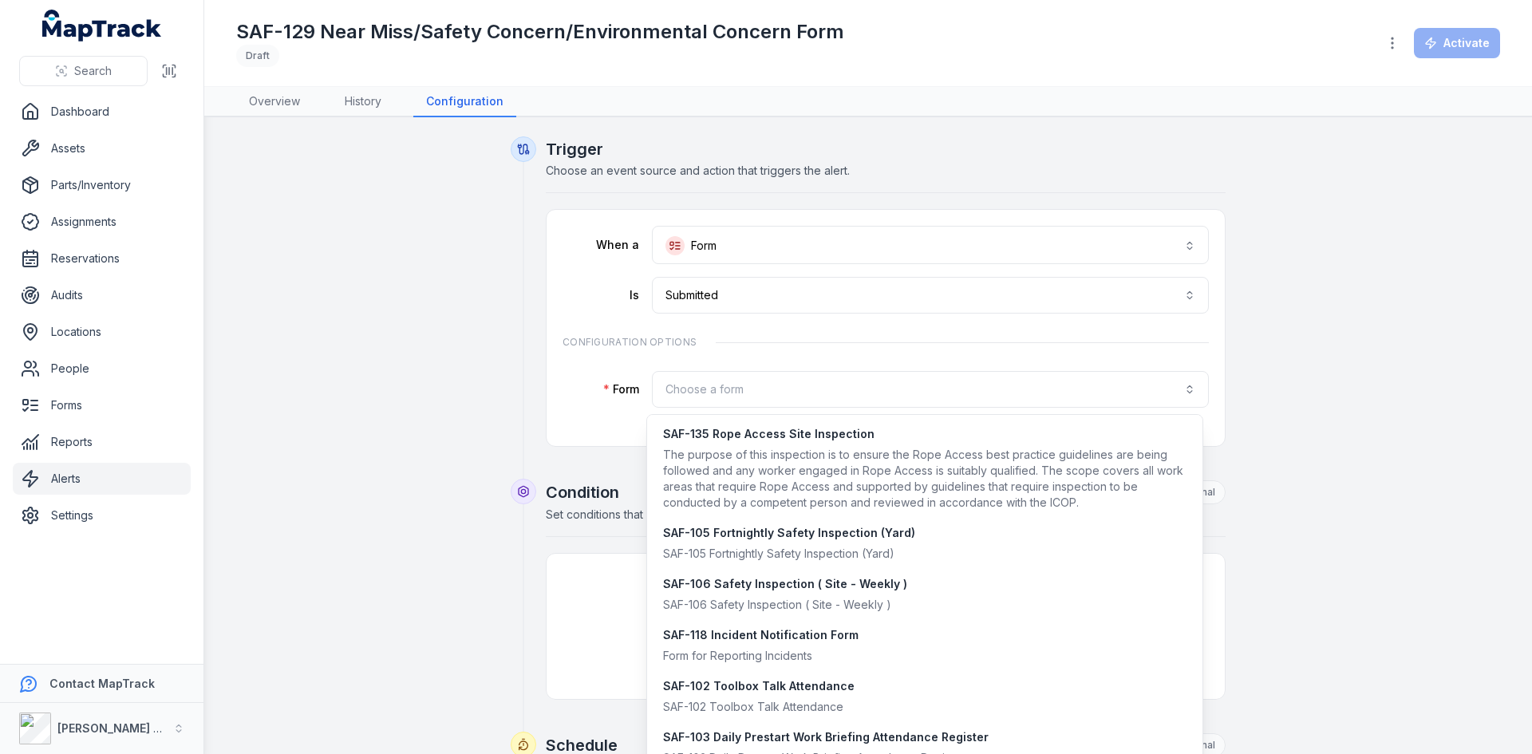
scroll to position [1508, 0]
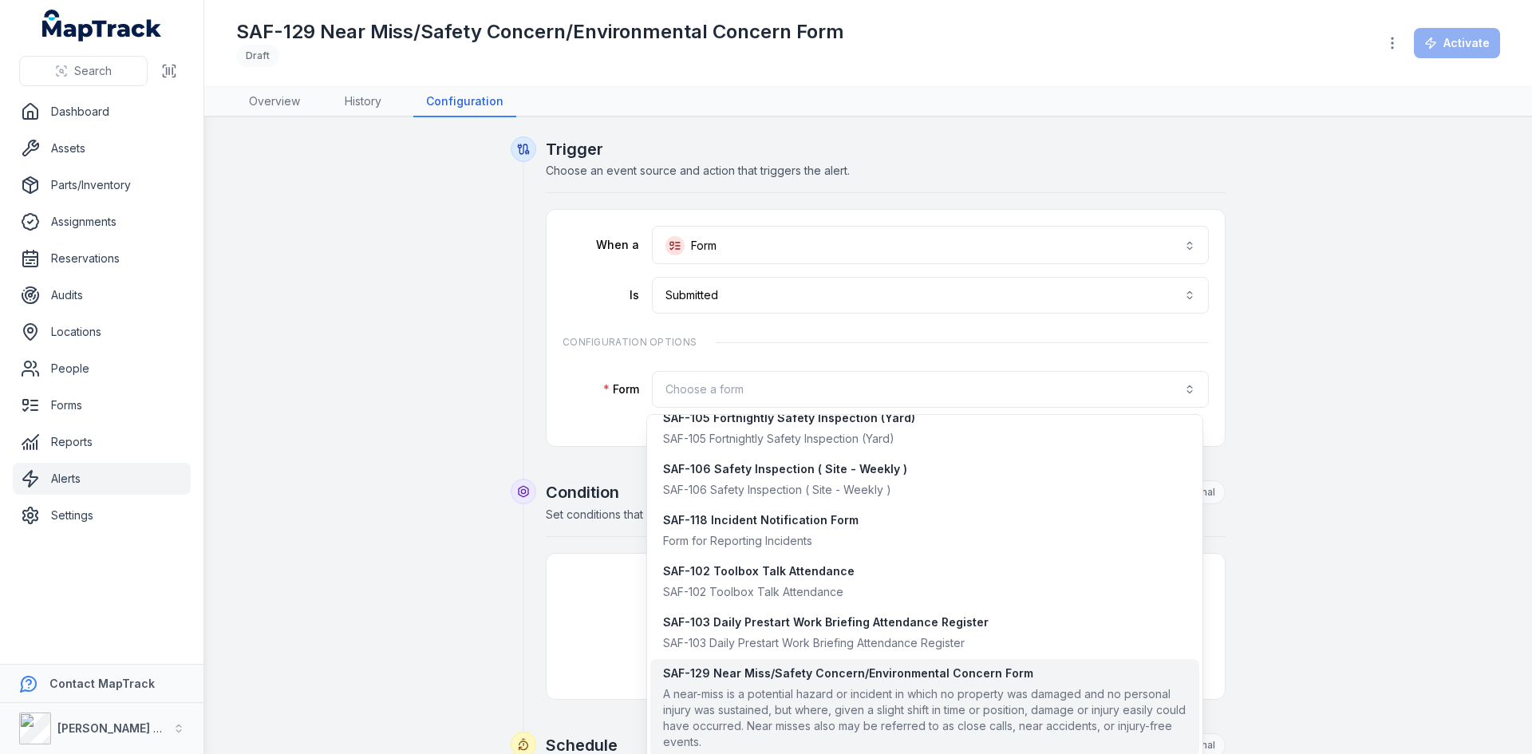
click at [764, 676] on div "SAF-129 Near Miss/Safety Concern/Environmental Concern Form" at bounding box center [925, 674] width 524 height 16
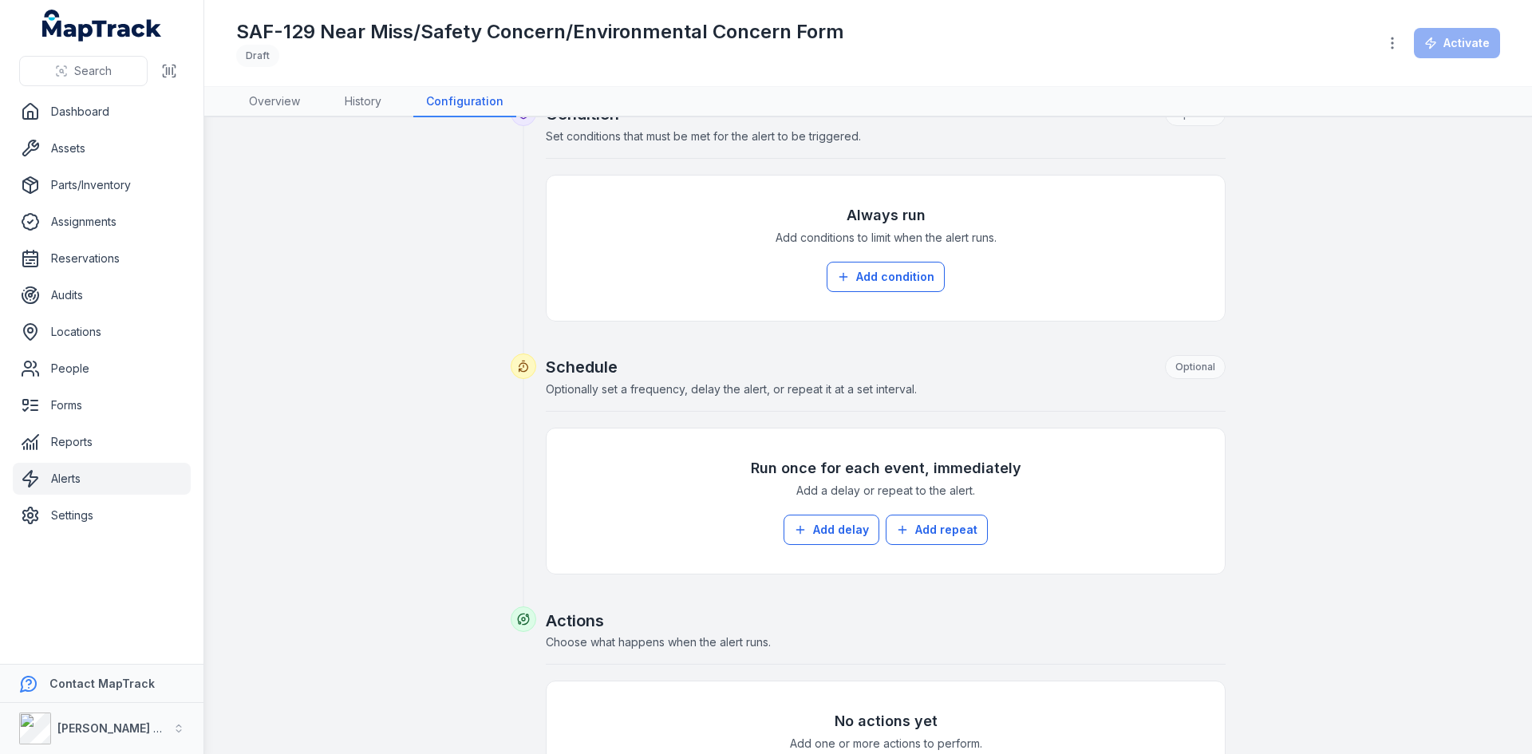
scroll to position [540, 0]
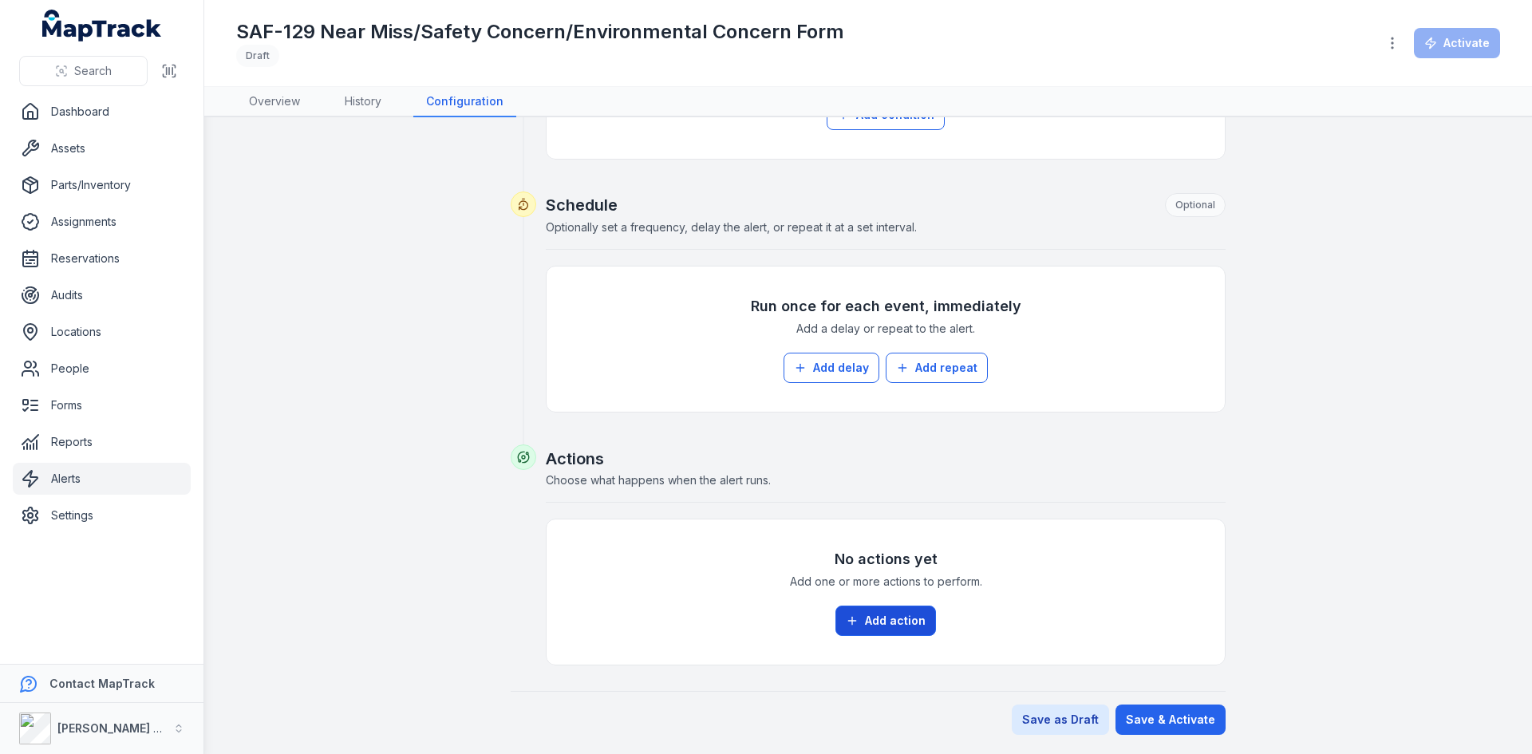
click at [862, 623] on button "Add action" at bounding box center [886, 621] width 101 height 30
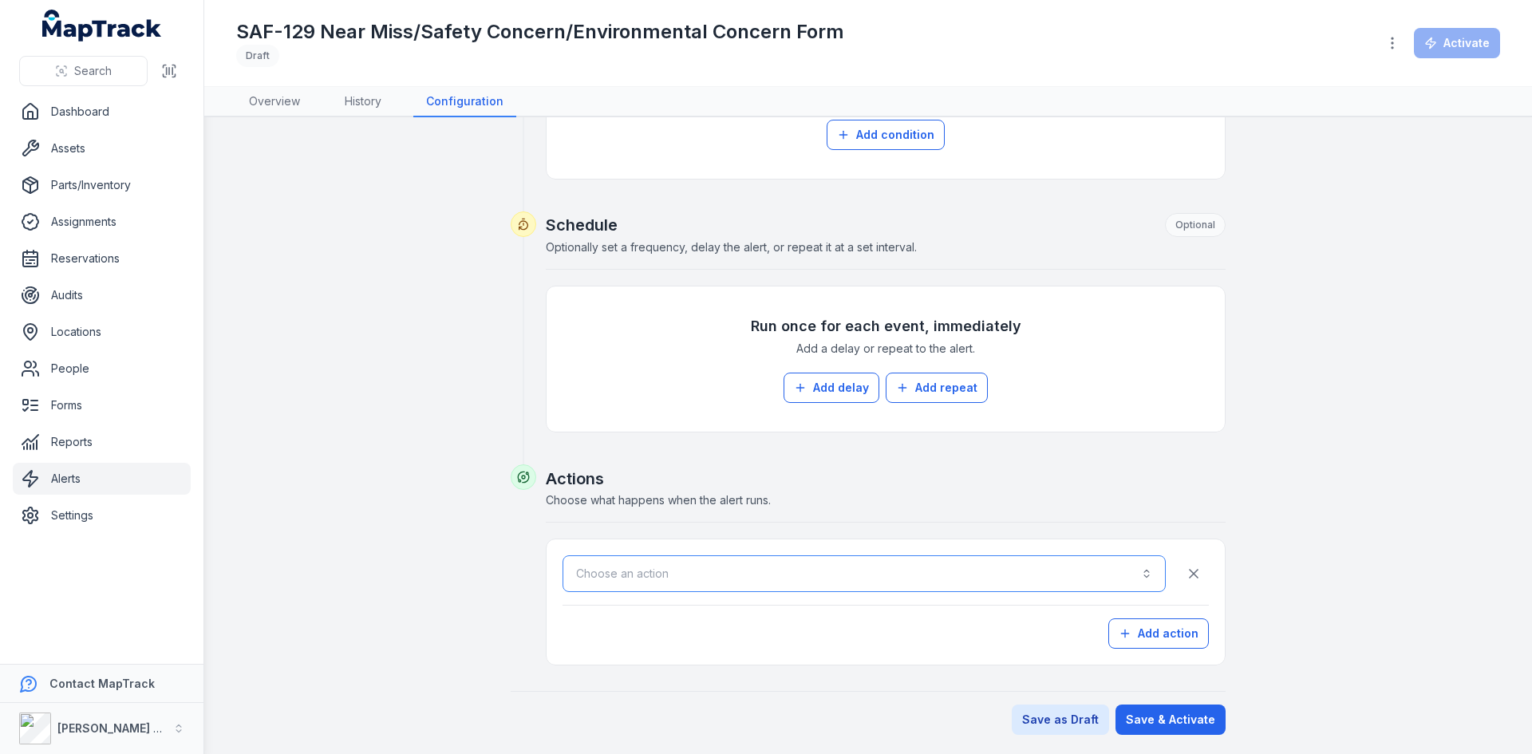
click at [717, 577] on button "Choose an action" at bounding box center [864, 573] width 603 height 37
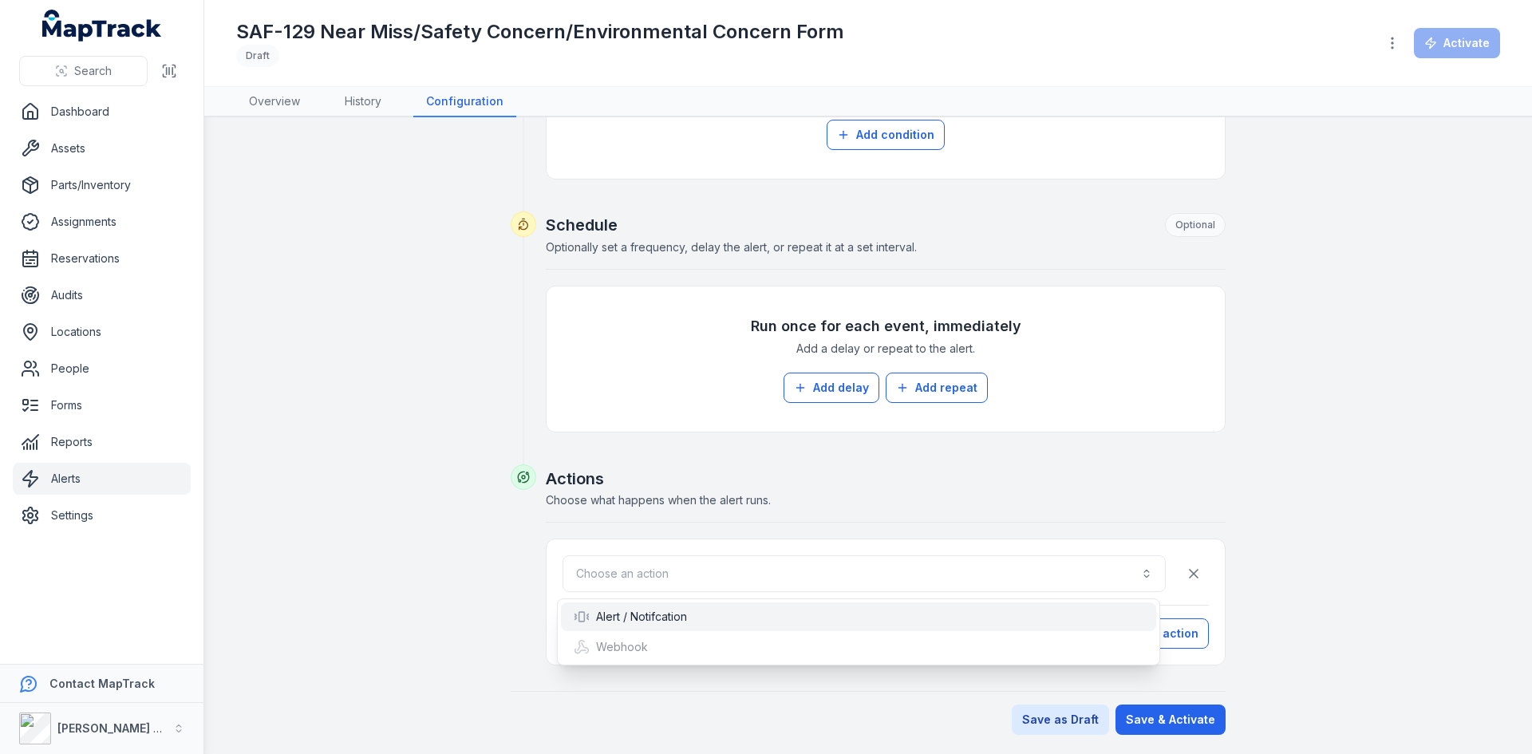
click at [676, 615] on div "Alert / Notifcation" at bounding box center [630, 617] width 113 height 16
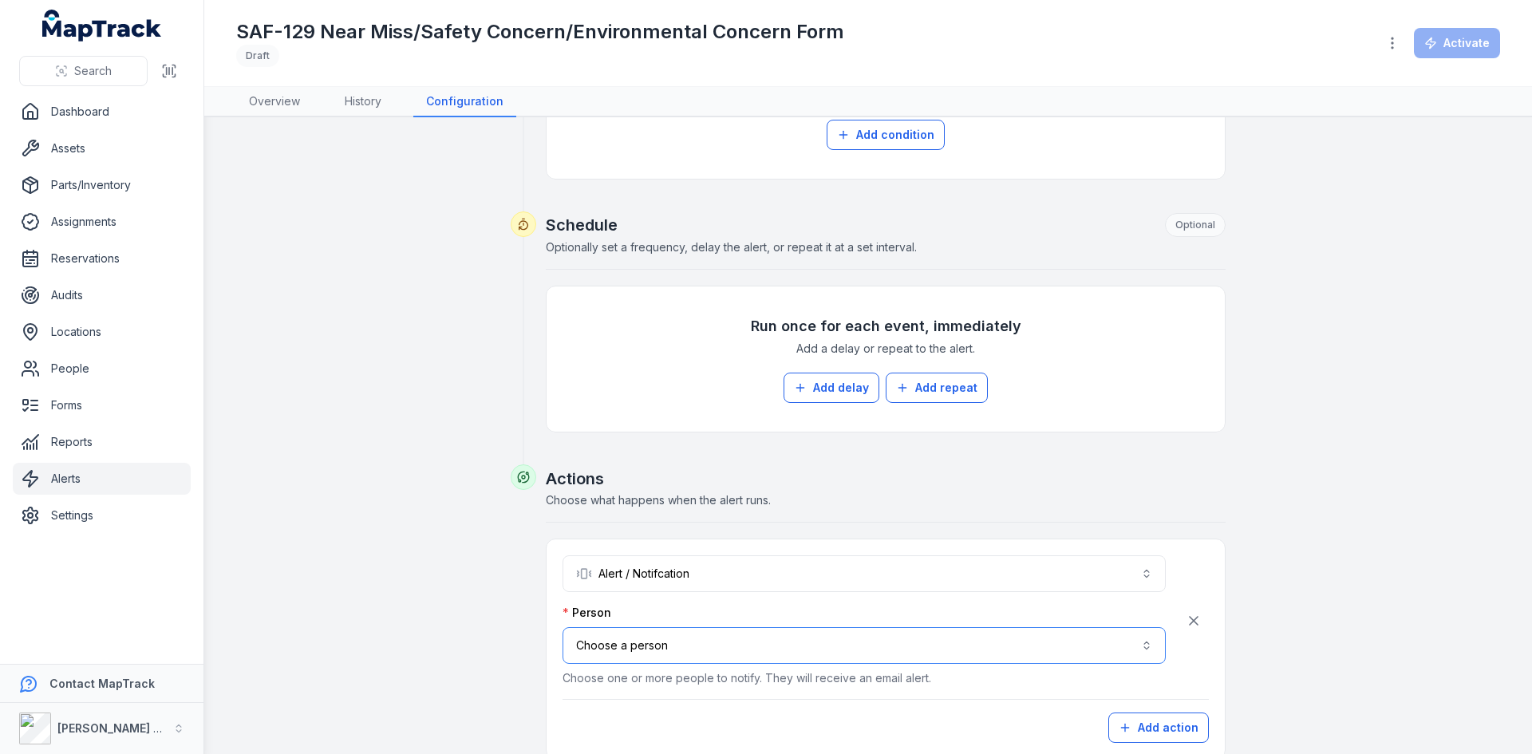
click at [731, 648] on button "Choose a person" at bounding box center [864, 645] width 603 height 37
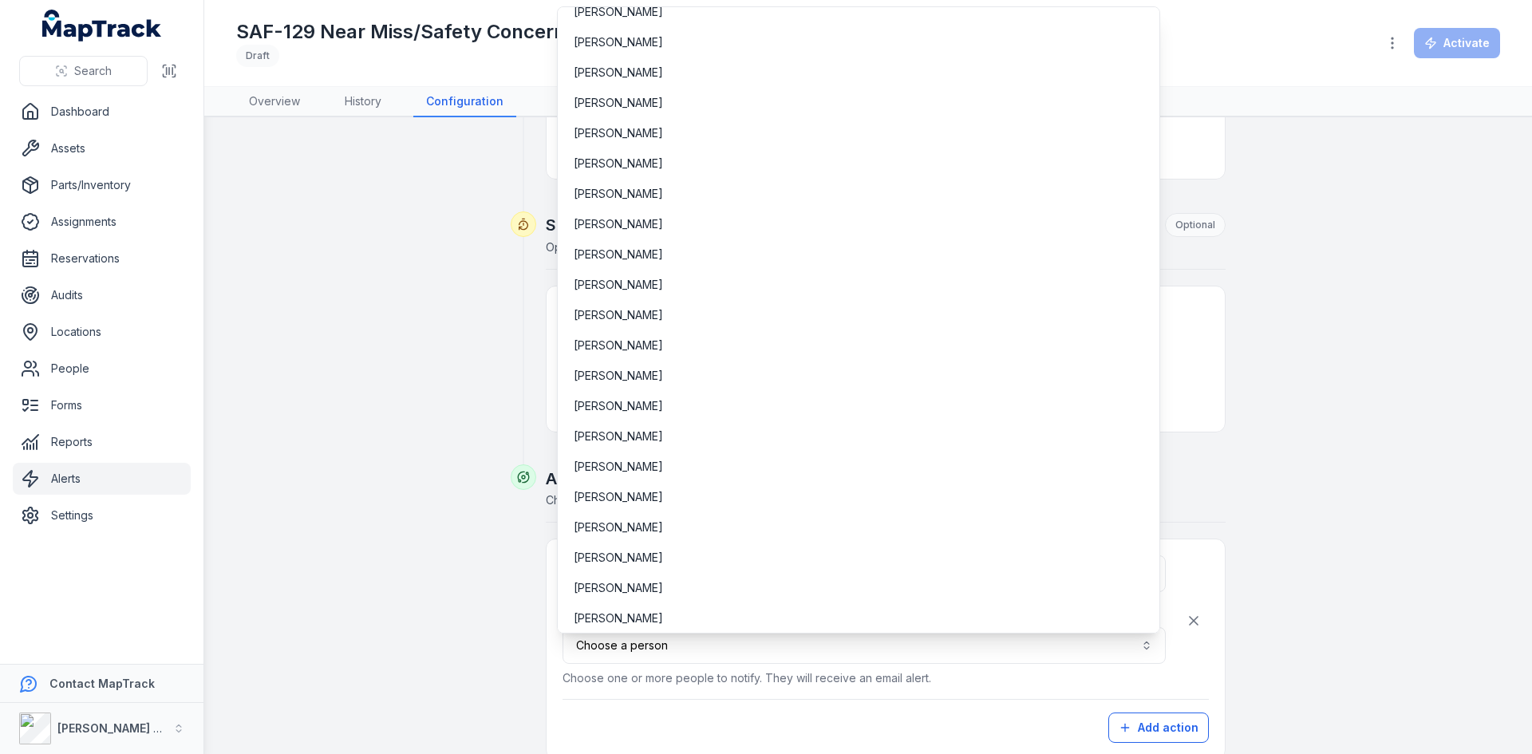
scroll to position [5929, 0]
click at [719, 621] on div "[PERSON_NAME]" at bounding box center [859, 619] width 570 height 16
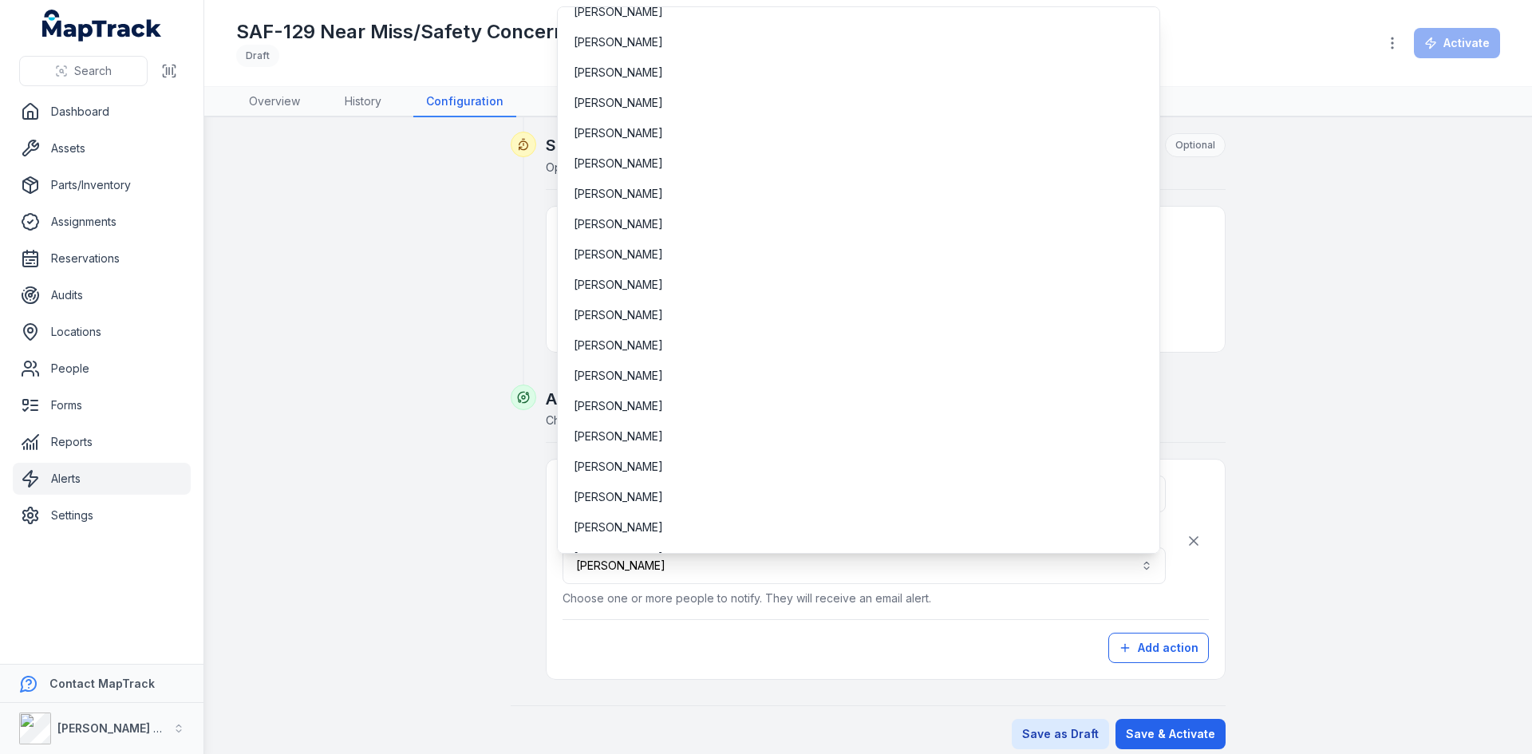
click at [1164, 651] on div "**********" at bounding box center [886, 570] width 646 height 188
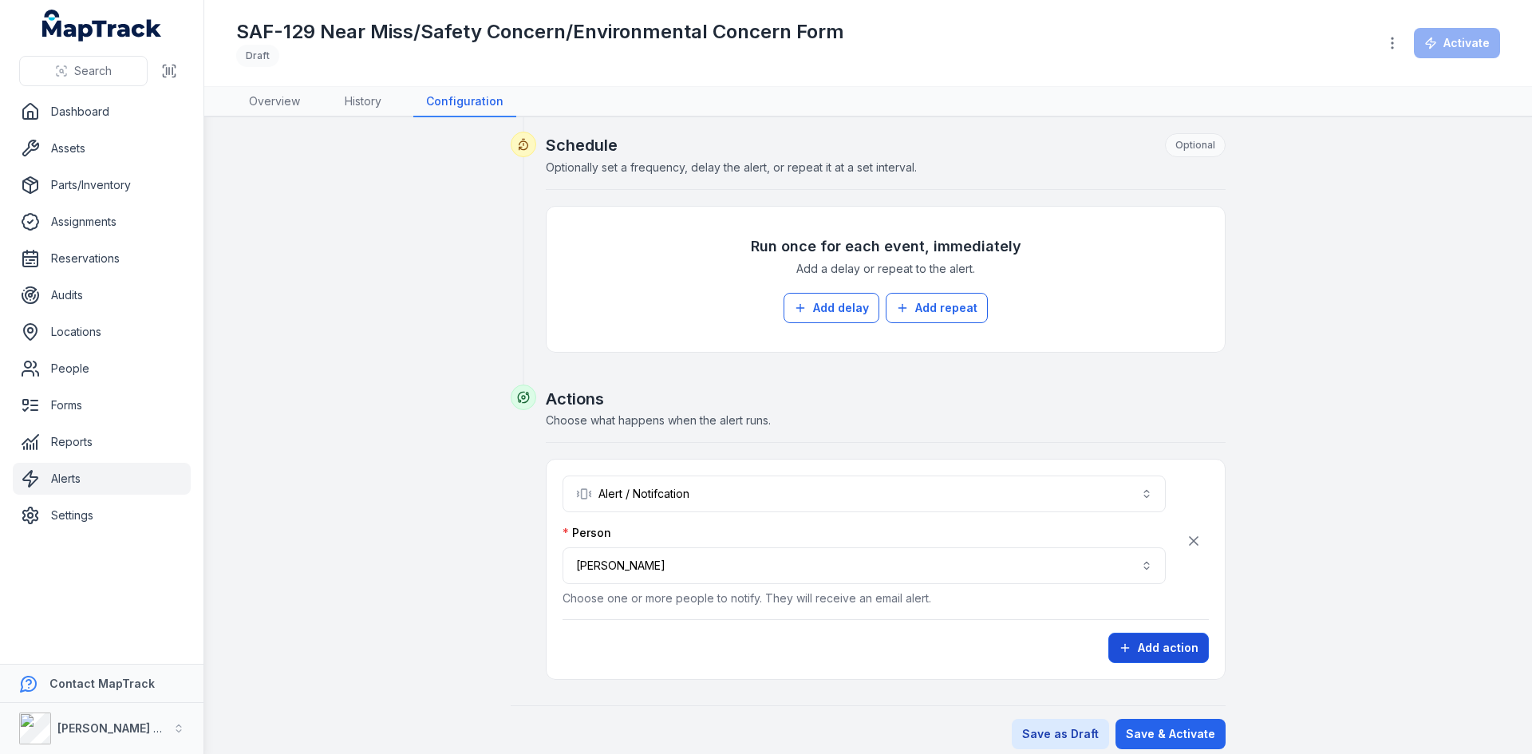
click at [1148, 638] on button "Add action" at bounding box center [1159, 648] width 101 height 30
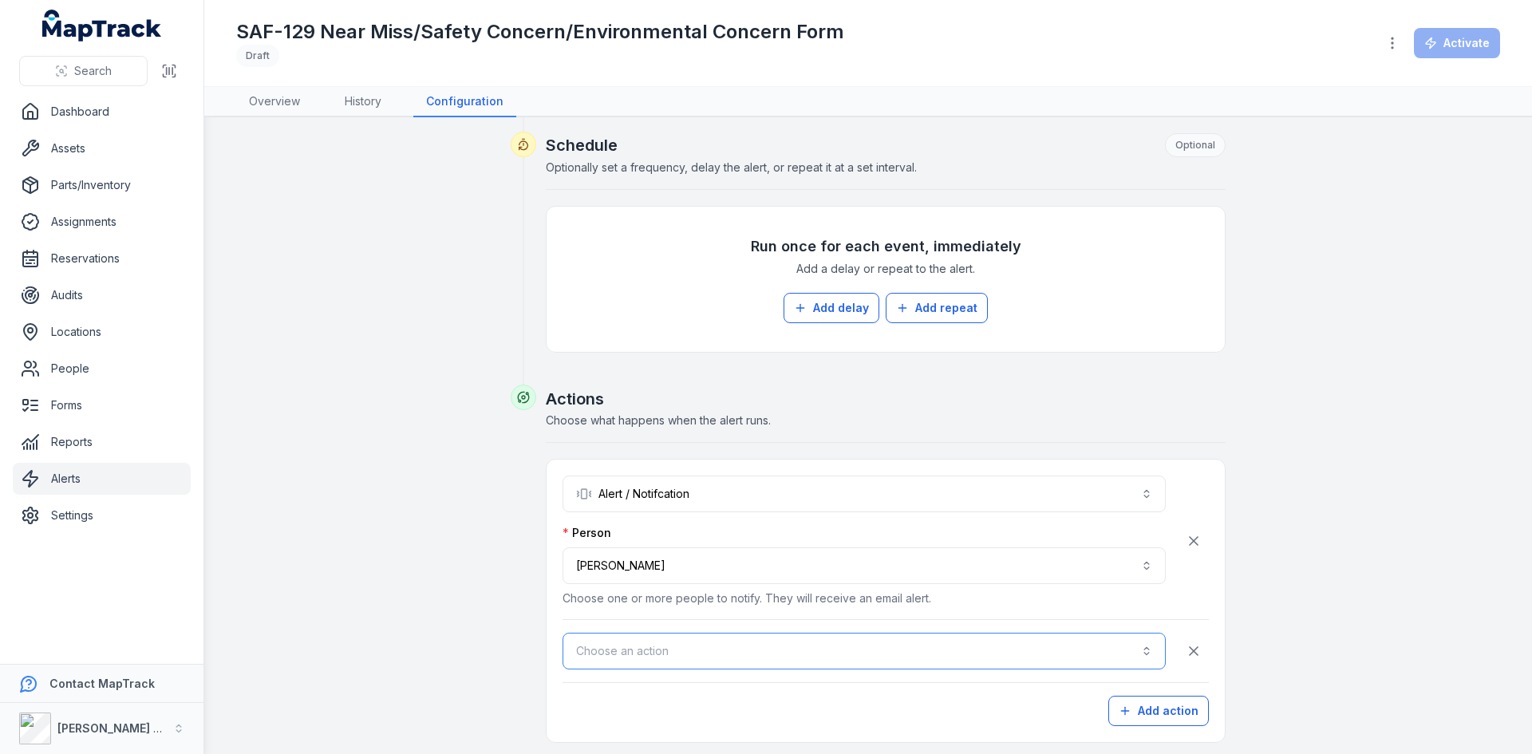
click at [725, 653] on button "Choose an action" at bounding box center [864, 651] width 603 height 37
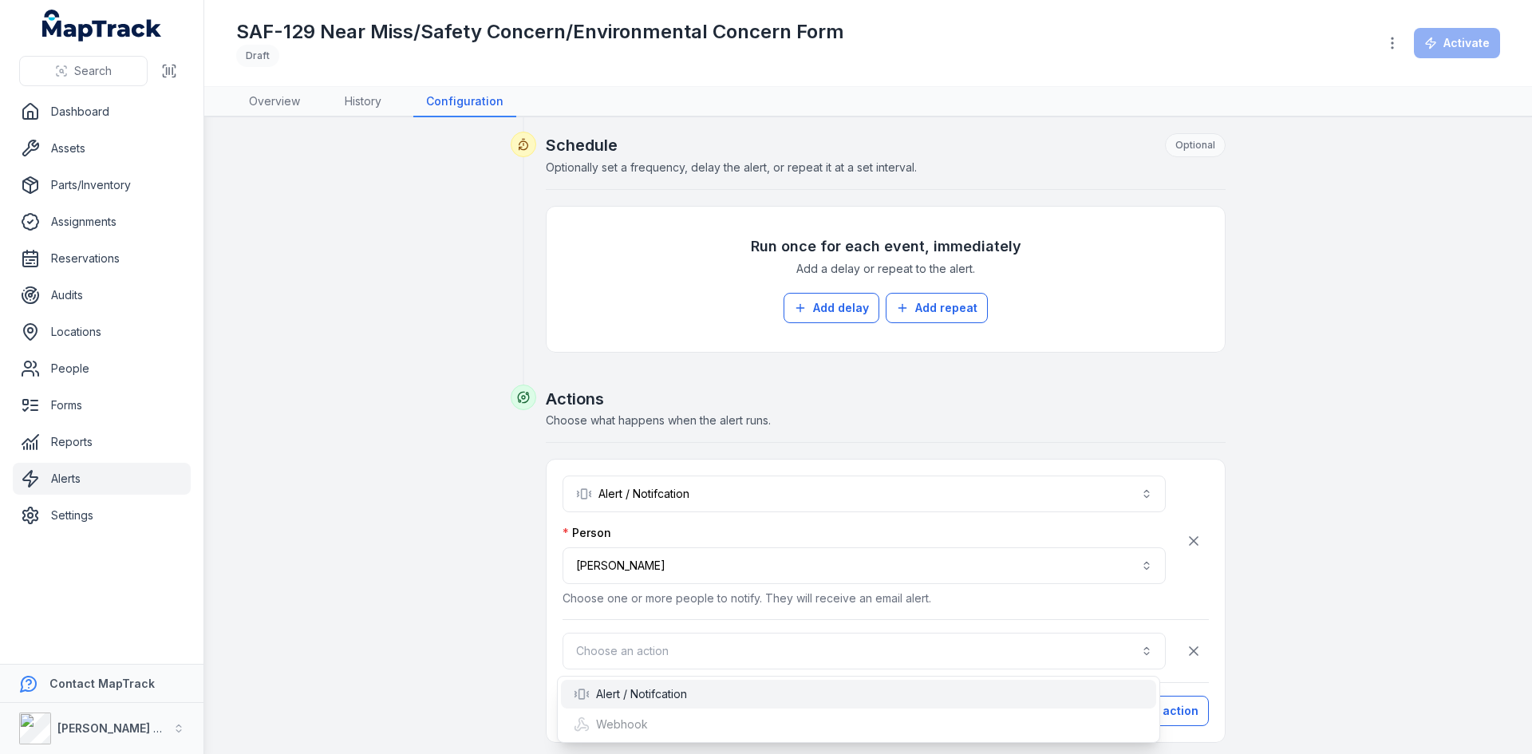
click at [686, 697] on div "Alert / Notifcation" at bounding box center [630, 694] width 113 height 16
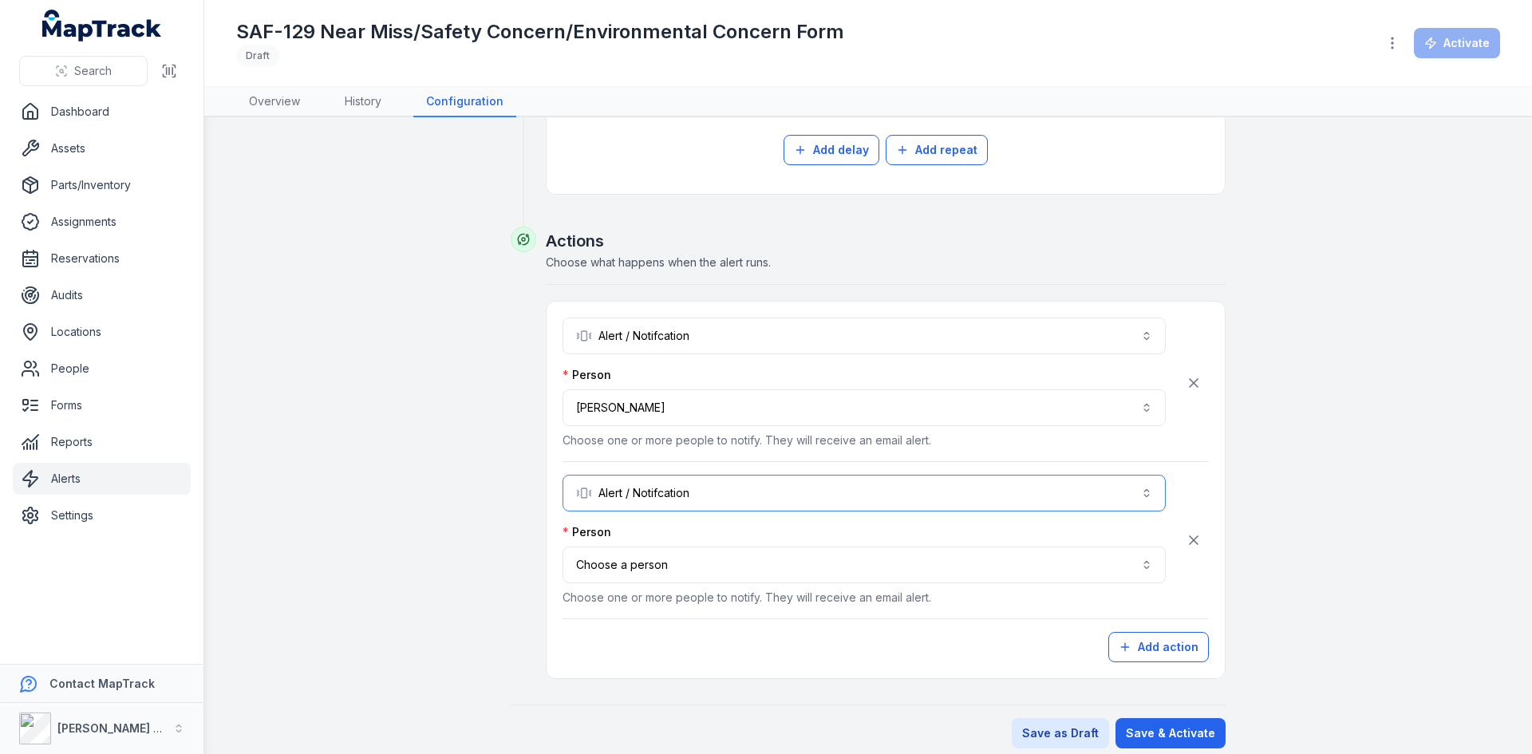
scroll to position [760, 0]
click at [675, 564] on button "Choose a person" at bounding box center [864, 563] width 603 height 37
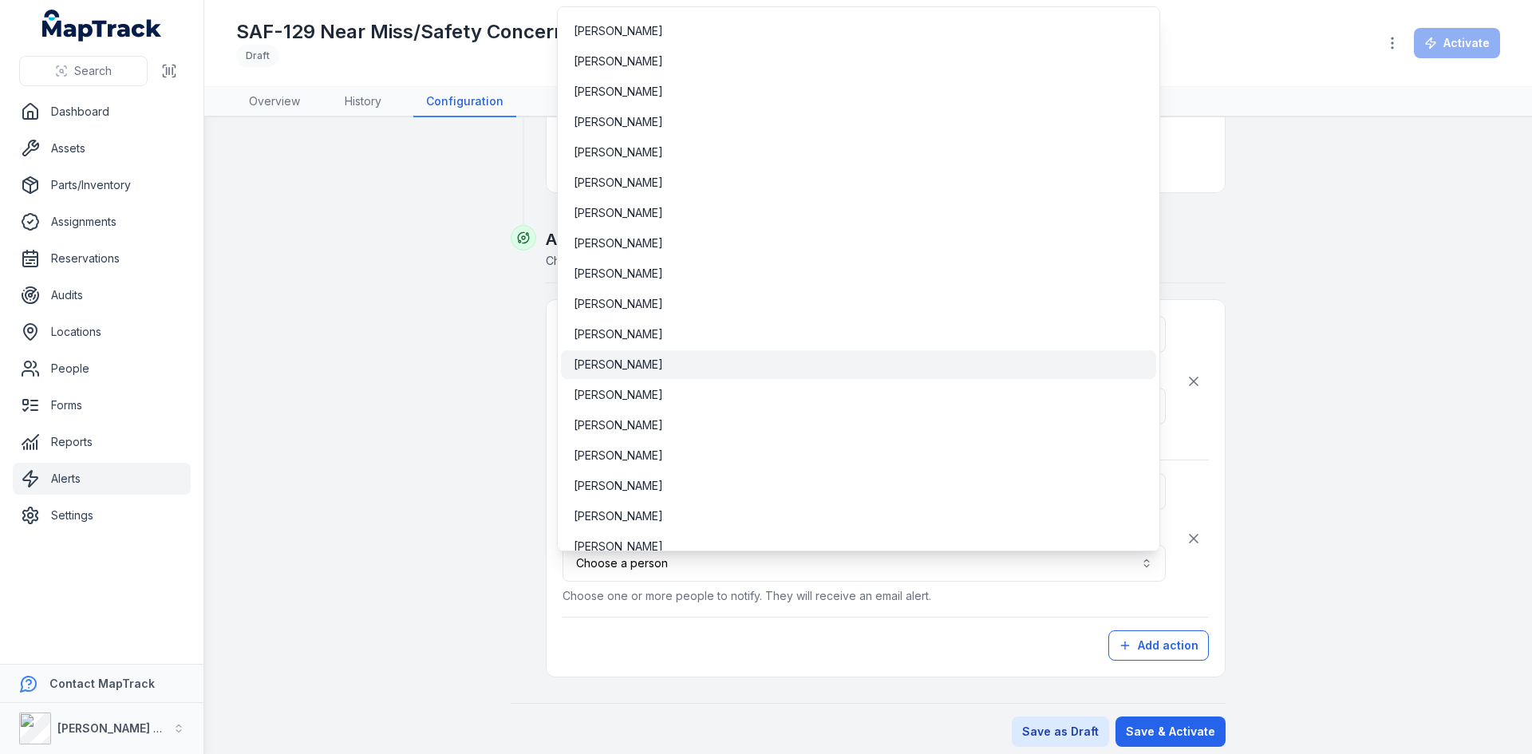
scroll to position [864, 0]
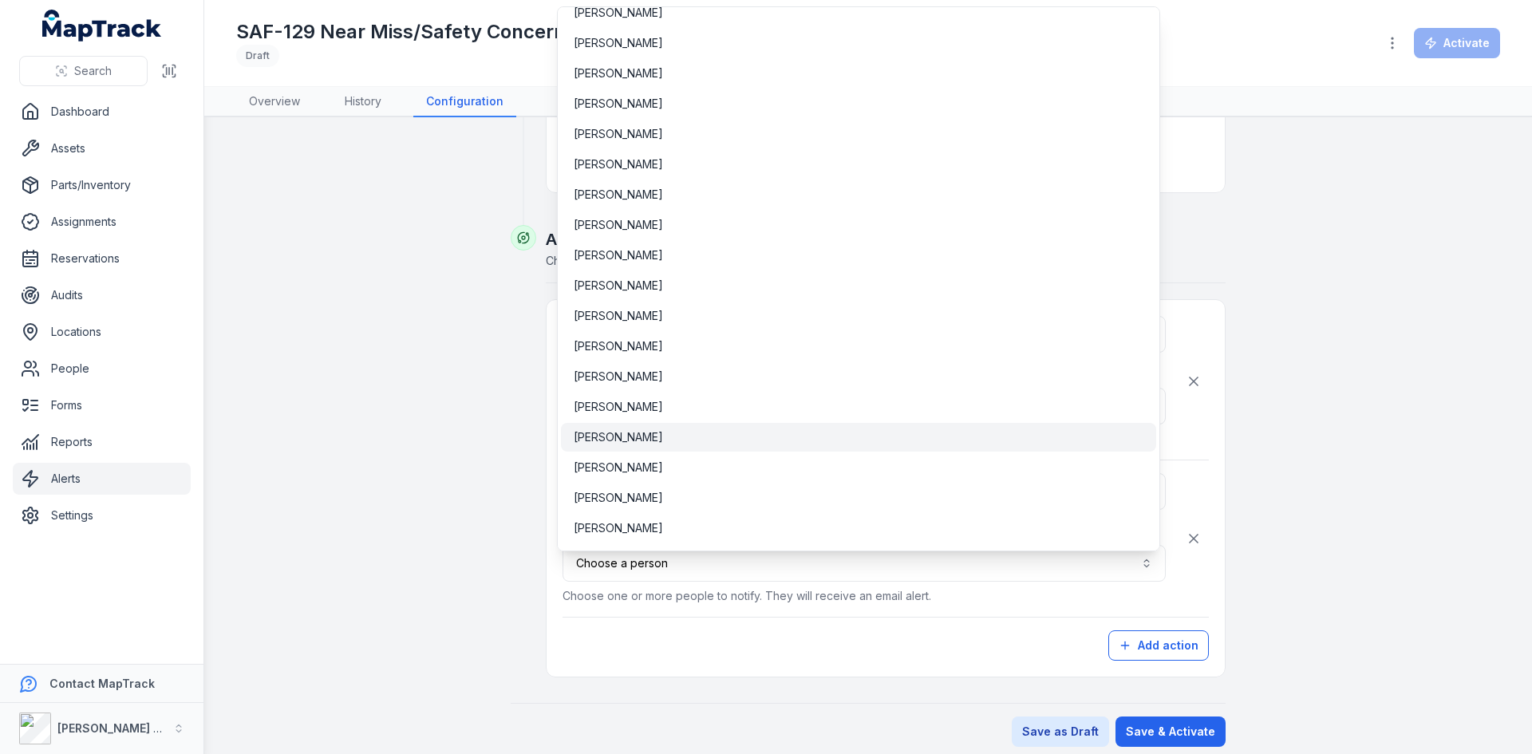
click at [624, 438] on span "[PERSON_NAME]" at bounding box center [618, 437] width 89 height 16
click at [825, 641] on div "**********" at bounding box center [886, 488] width 646 height 345
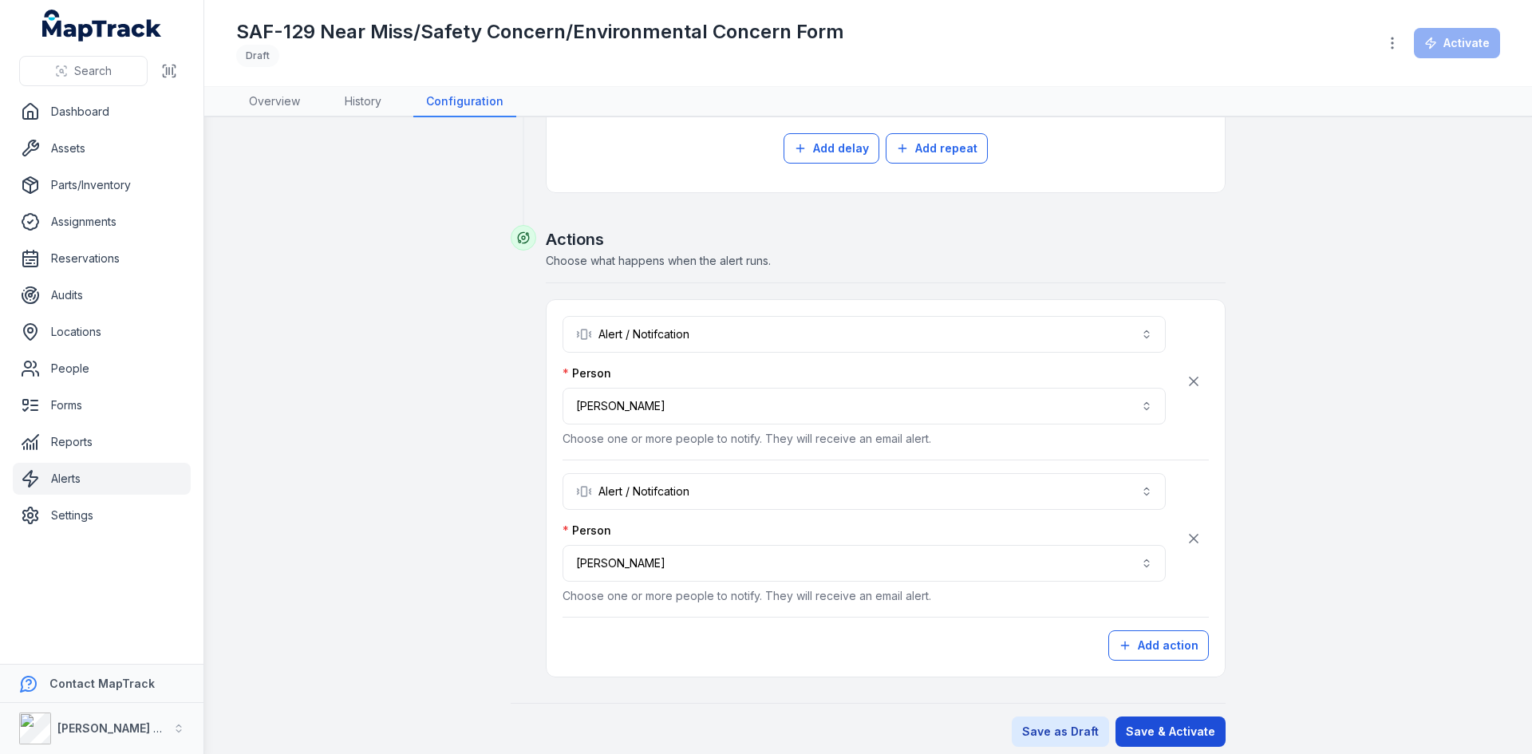
click at [1152, 737] on button "Save & Activate" at bounding box center [1171, 732] width 110 height 30
